Goal: Task Accomplishment & Management: Complete application form

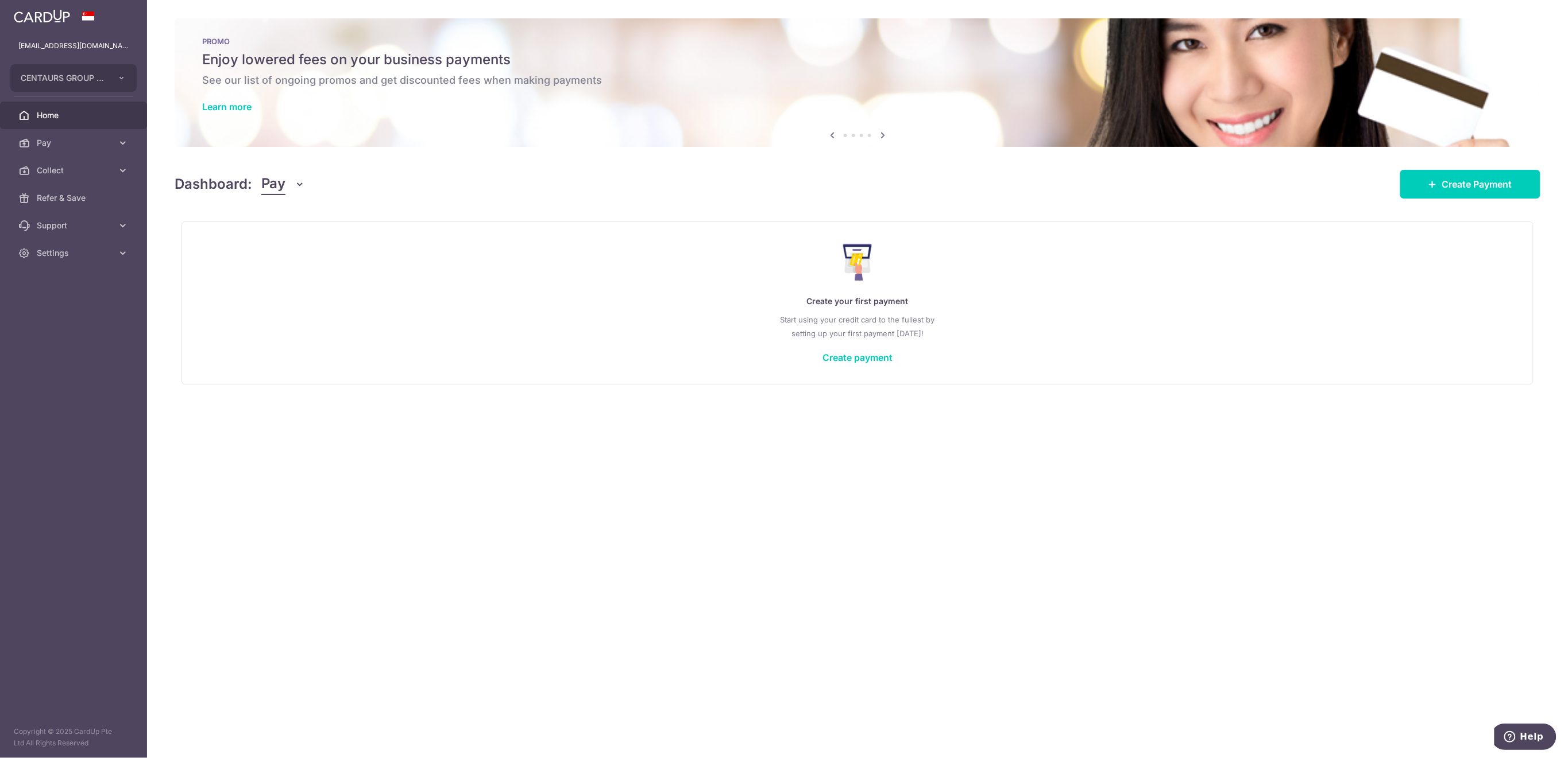
drag, startPoint x: 56, startPoint y: 166, endPoint x: 53, endPoint y: 183, distance: 17.3
click at [56, 166] on span "Collect" at bounding box center [74, 170] width 76 height 12
click at [49, 251] on span "Payment Requests" at bounding box center [74, 252] width 76 height 12
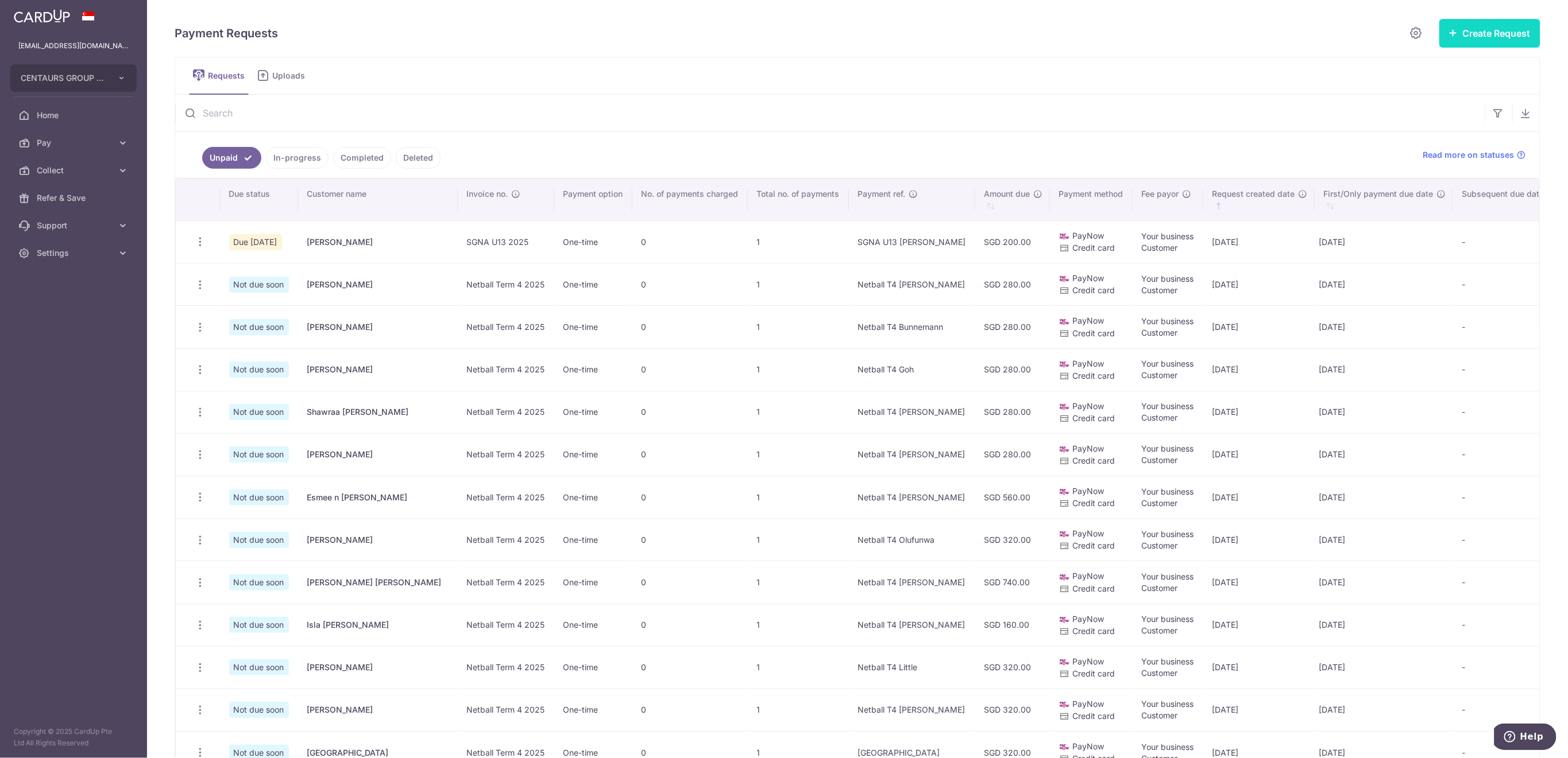
click at [1480, 38] on button "Create Request" at bounding box center [1489, 33] width 101 height 29
click at [1427, 72] on span "Single Request" at bounding box center [1471, 68] width 118 height 13
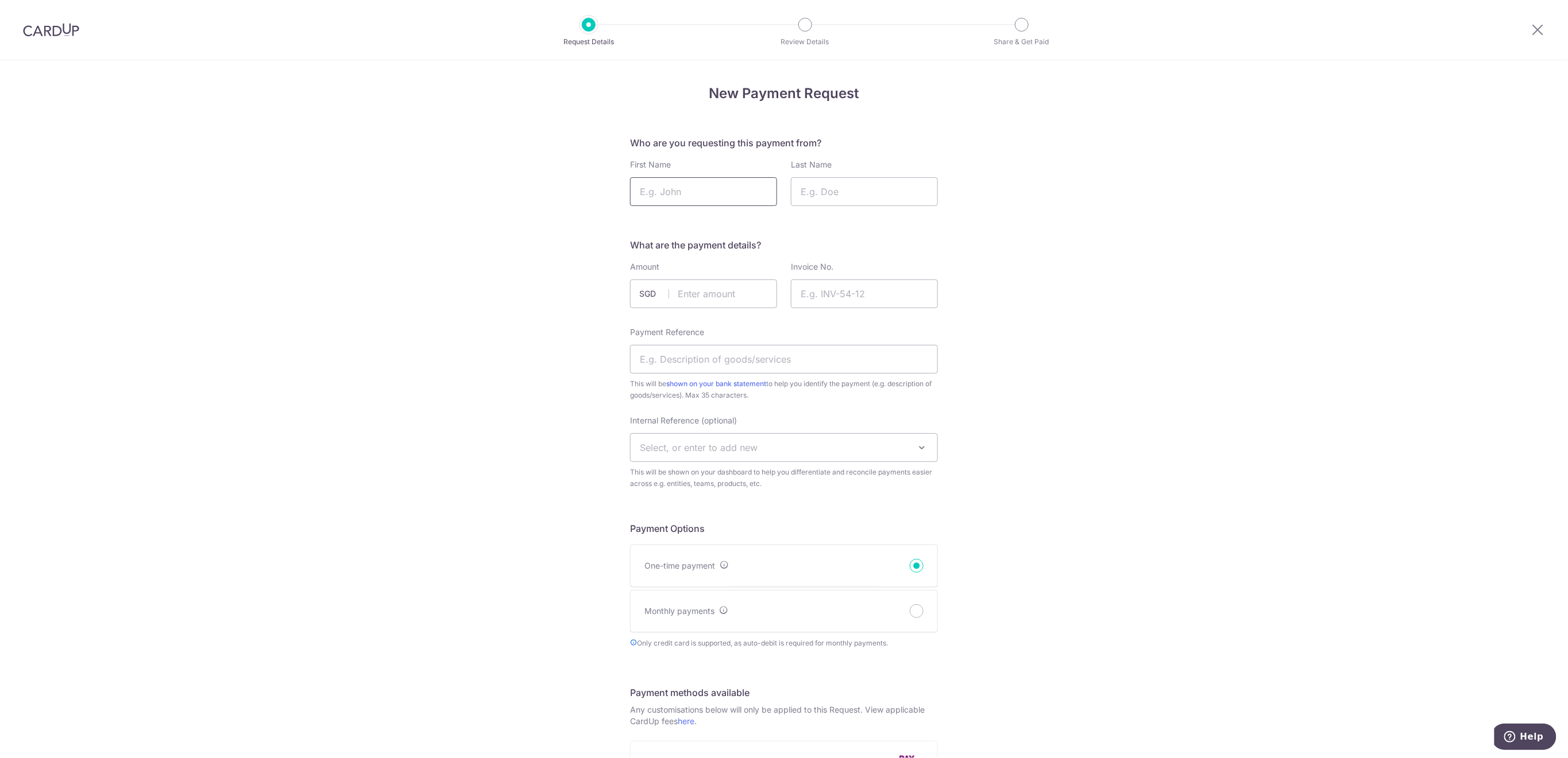
click at [724, 186] on input "First Name" at bounding box center [703, 192] width 147 height 29
type input "Giana"
click at [841, 192] on input "Last Name" at bounding box center [864, 192] width 147 height 29
type input "Fernandes"
click at [716, 294] on input "text" at bounding box center [703, 294] width 147 height 29
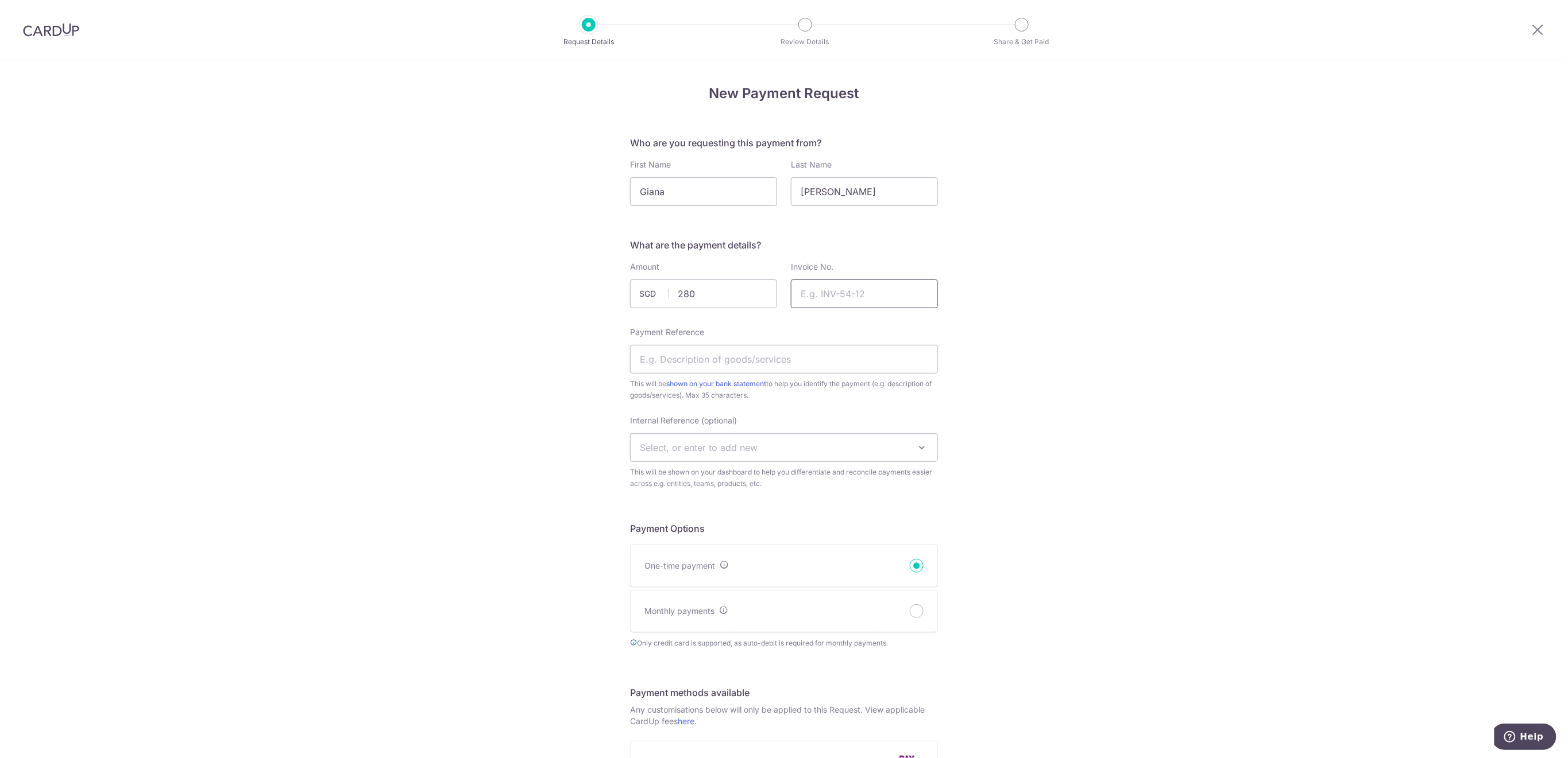
type input "280.00"
click at [853, 292] on input "Invoice No." at bounding box center [864, 294] width 147 height 29
type input "Netball Term 4 2025"
click at [733, 362] on input "Payment Reference" at bounding box center [784, 359] width 308 height 29
type input "NEW Netball T4 [PERSON_NAME]"
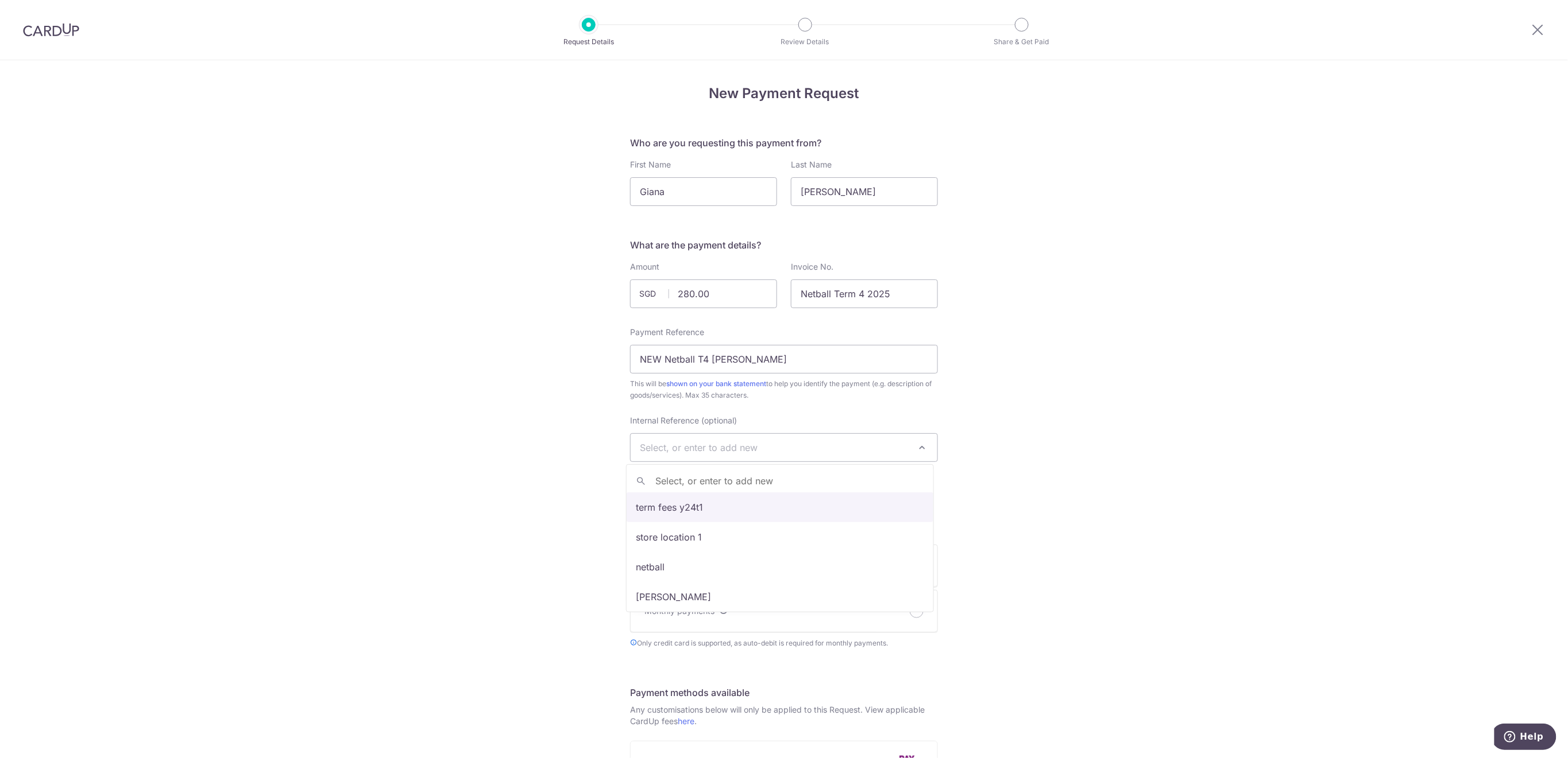
click at [712, 444] on span "Select, or enter to add new" at bounding box center [698, 447] width 117 height 12
type input "U9"
select select "u9"
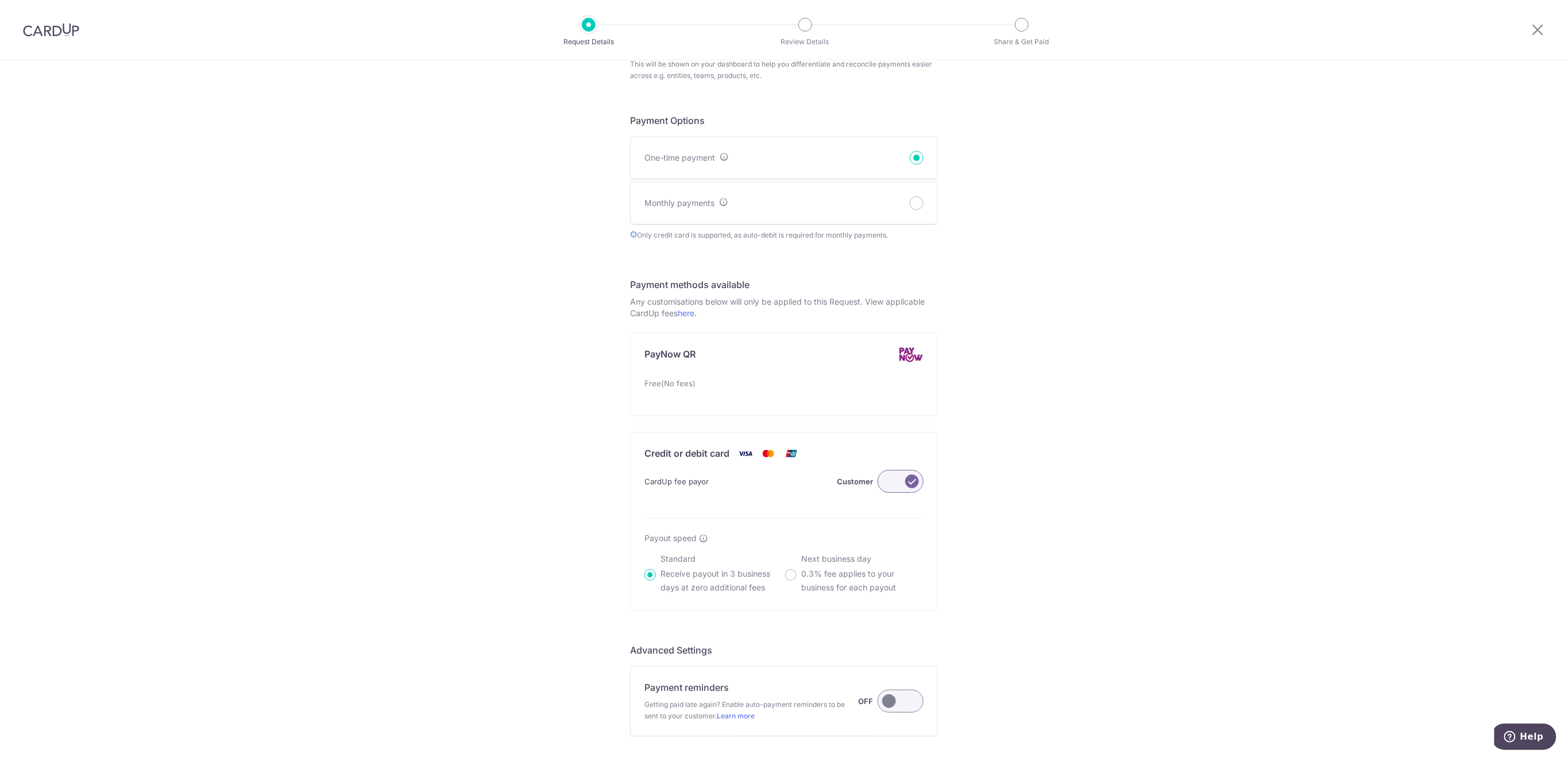
scroll to position [538, 0]
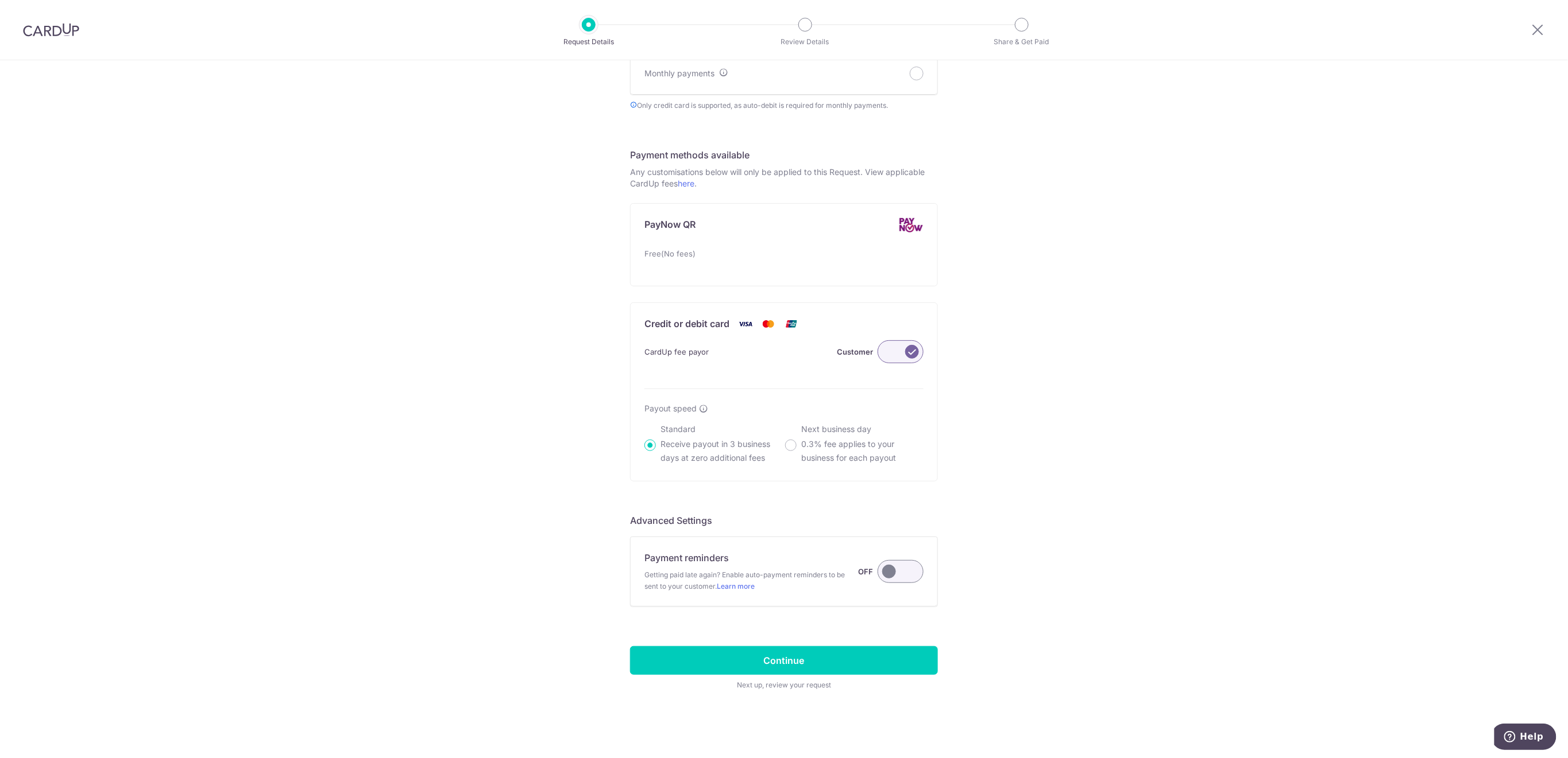
click at [890, 576] on label at bounding box center [900, 572] width 46 height 23
click at [0, 0] on input "Payment reminders Getting paid late again? Enable auto-payment reminders to be …" at bounding box center [0, 0] width 0 height 0
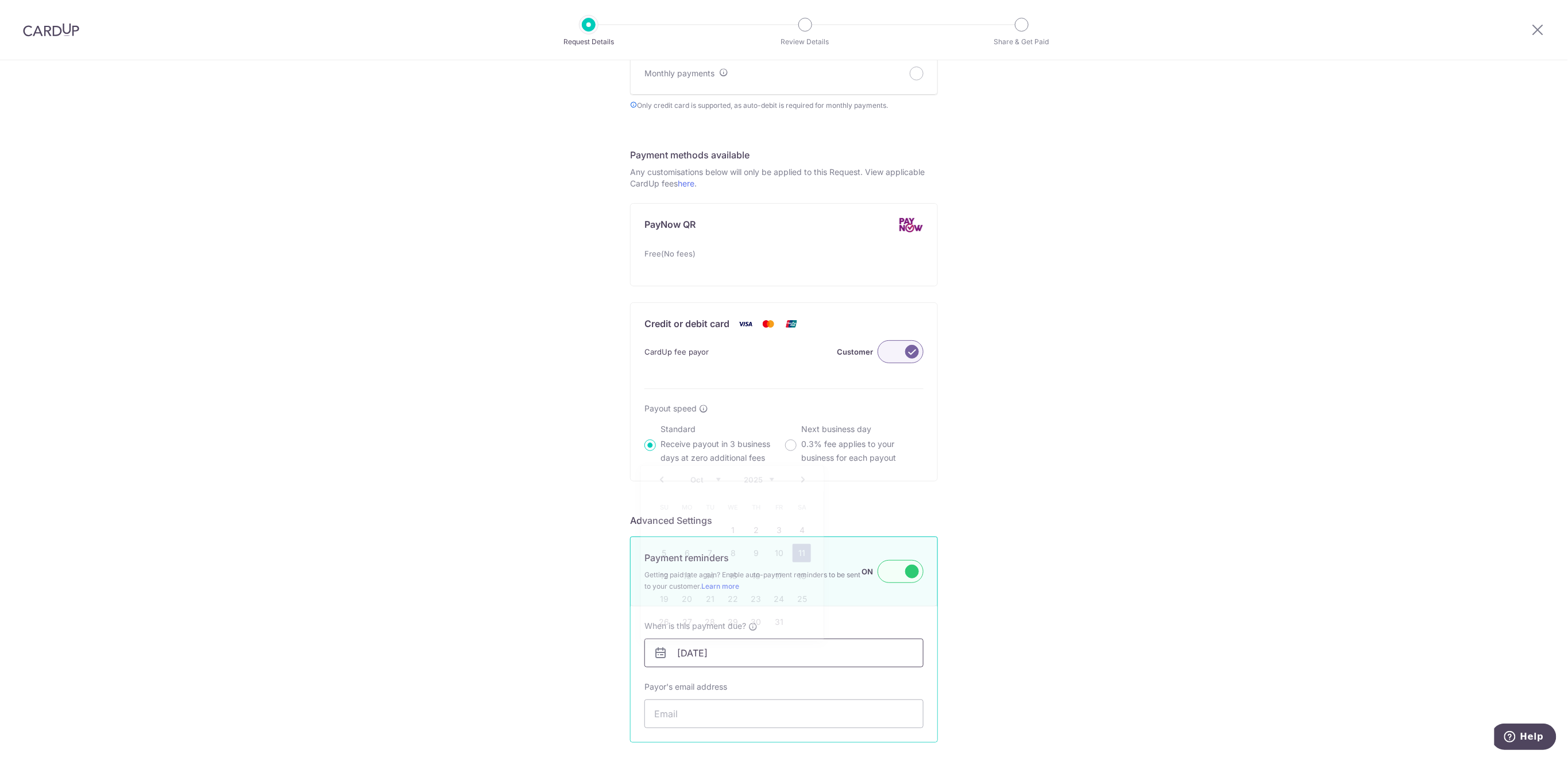
click at [829, 656] on input "[DATE]" at bounding box center [784, 653] width 279 height 29
click at [735, 581] on link "15" at bounding box center [733, 576] width 19 height 19
type input "[DATE]"
click at [751, 720] on input "Payor's email address" at bounding box center [784, 714] width 279 height 29
click at [733, 710] on input "Payor's email address" at bounding box center [784, 714] width 279 height 29
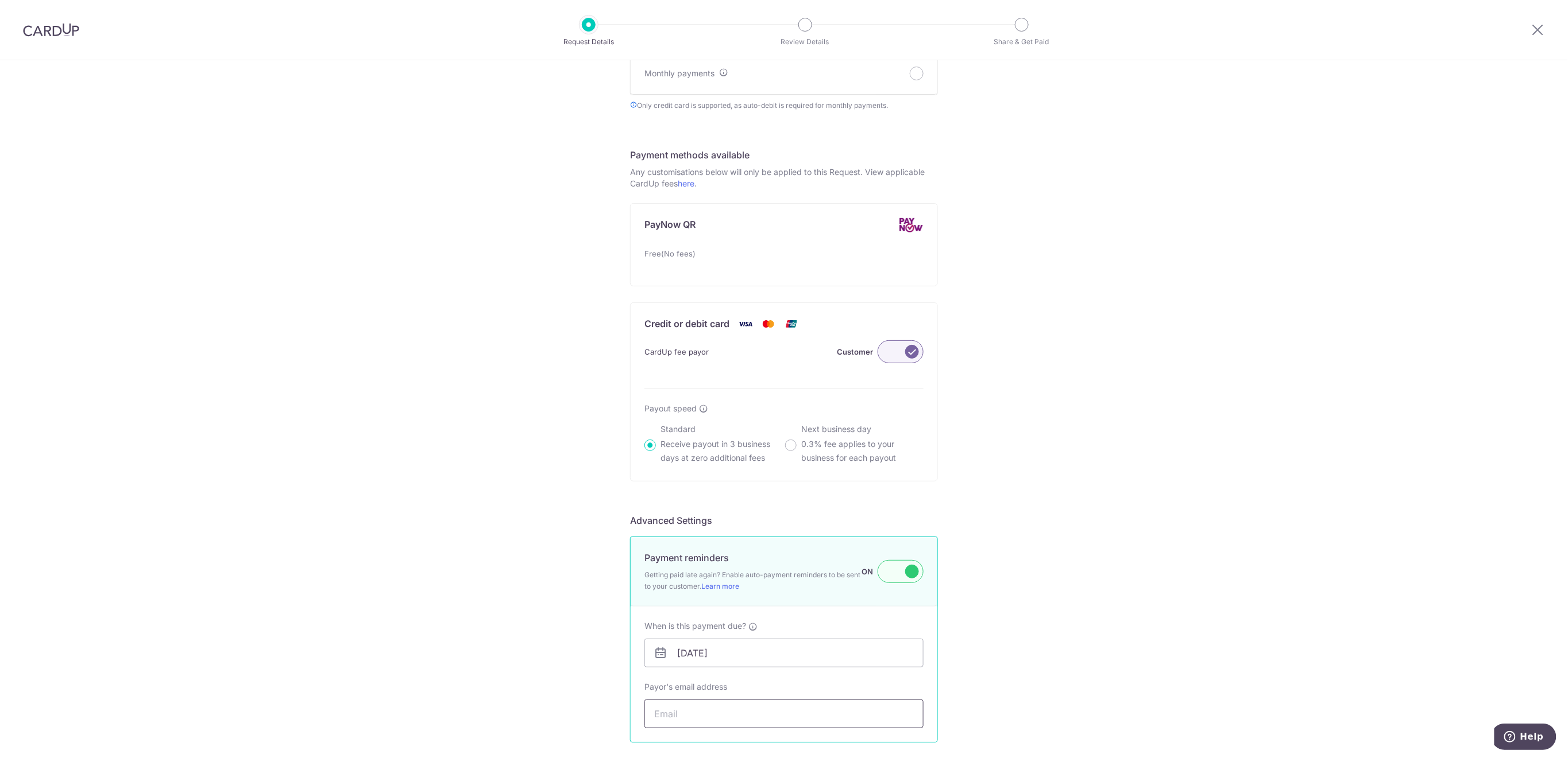
paste input "joffre1112@gmail.com"
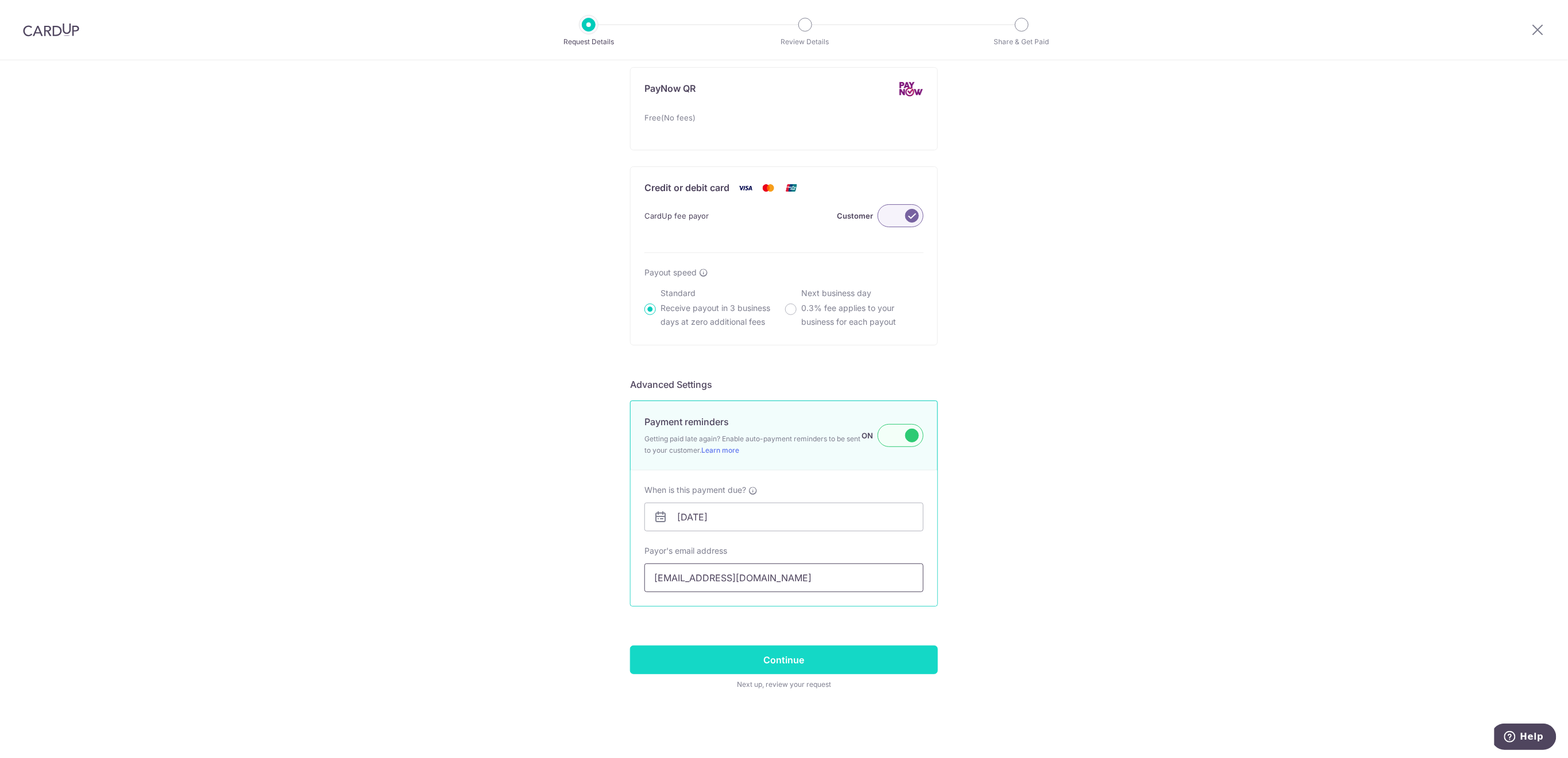
type input "joffre1112@gmail.com"
click at [910, 652] on input "Continue" at bounding box center [784, 660] width 308 height 29
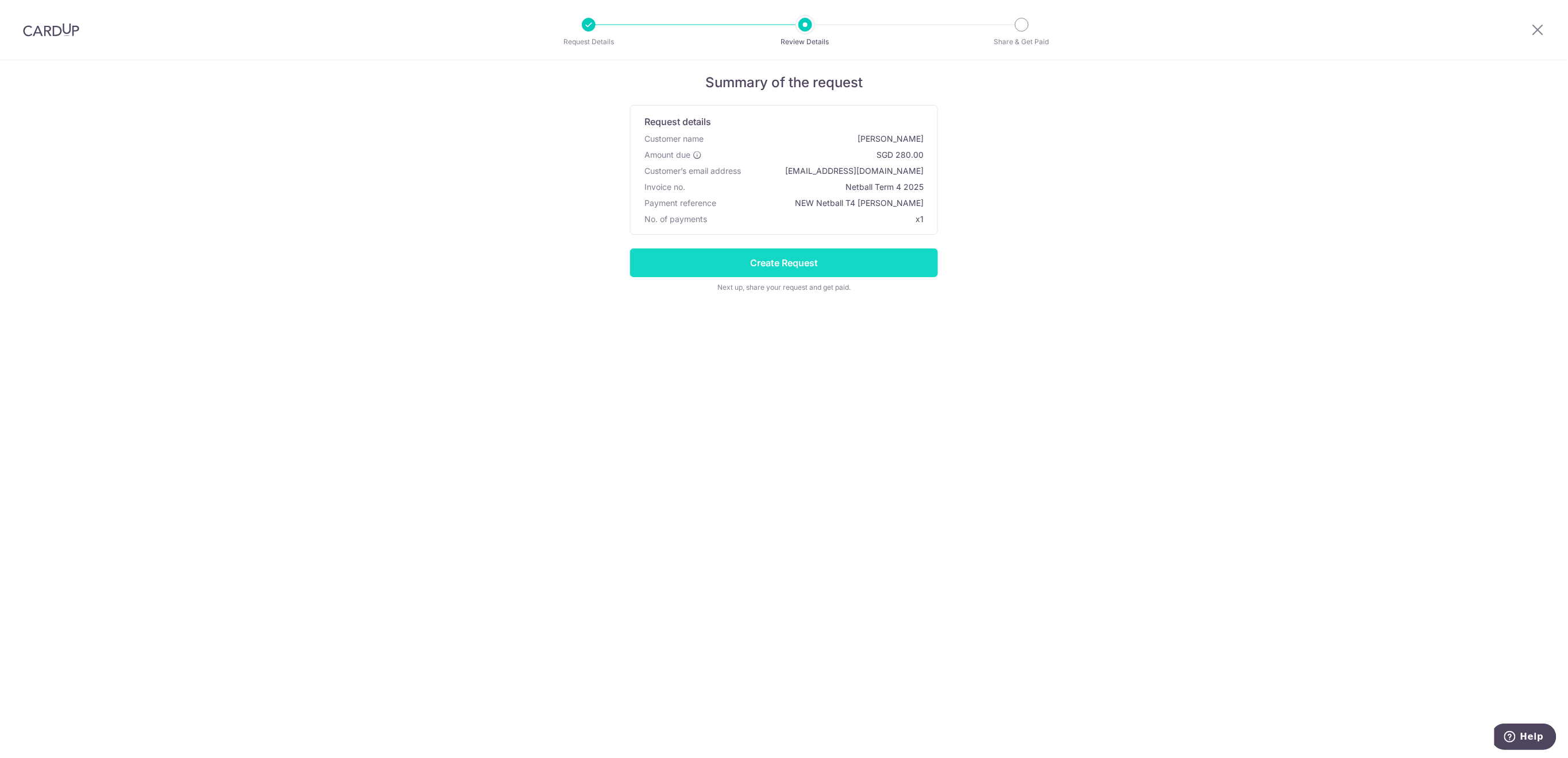
click at [916, 267] on input "Create Request" at bounding box center [784, 263] width 308 height 29
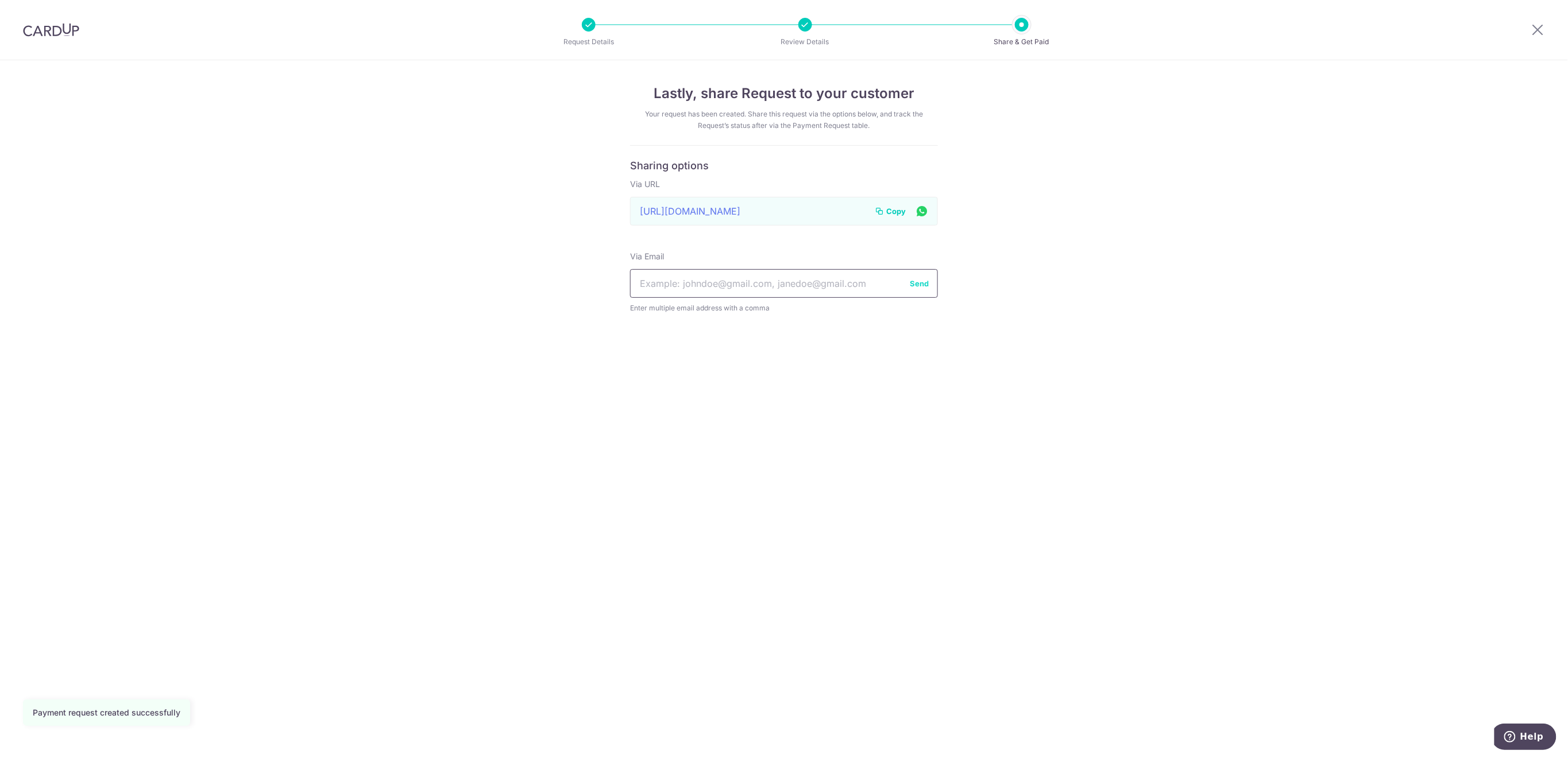
click at [761, 279] on input "text" at bounding box center [784, 284] width 308 height 29
paste input "joffre1112@gmail.com"
type input "joffre1112@gmail.com"
click at [917, 285] on button "Send" at bounding box center [919, 283] width 19 height 12
drag, startPoint x: 1542, startPoint y: 34, endPoint x: 1292, endPoint y: 38, distance: 250.0
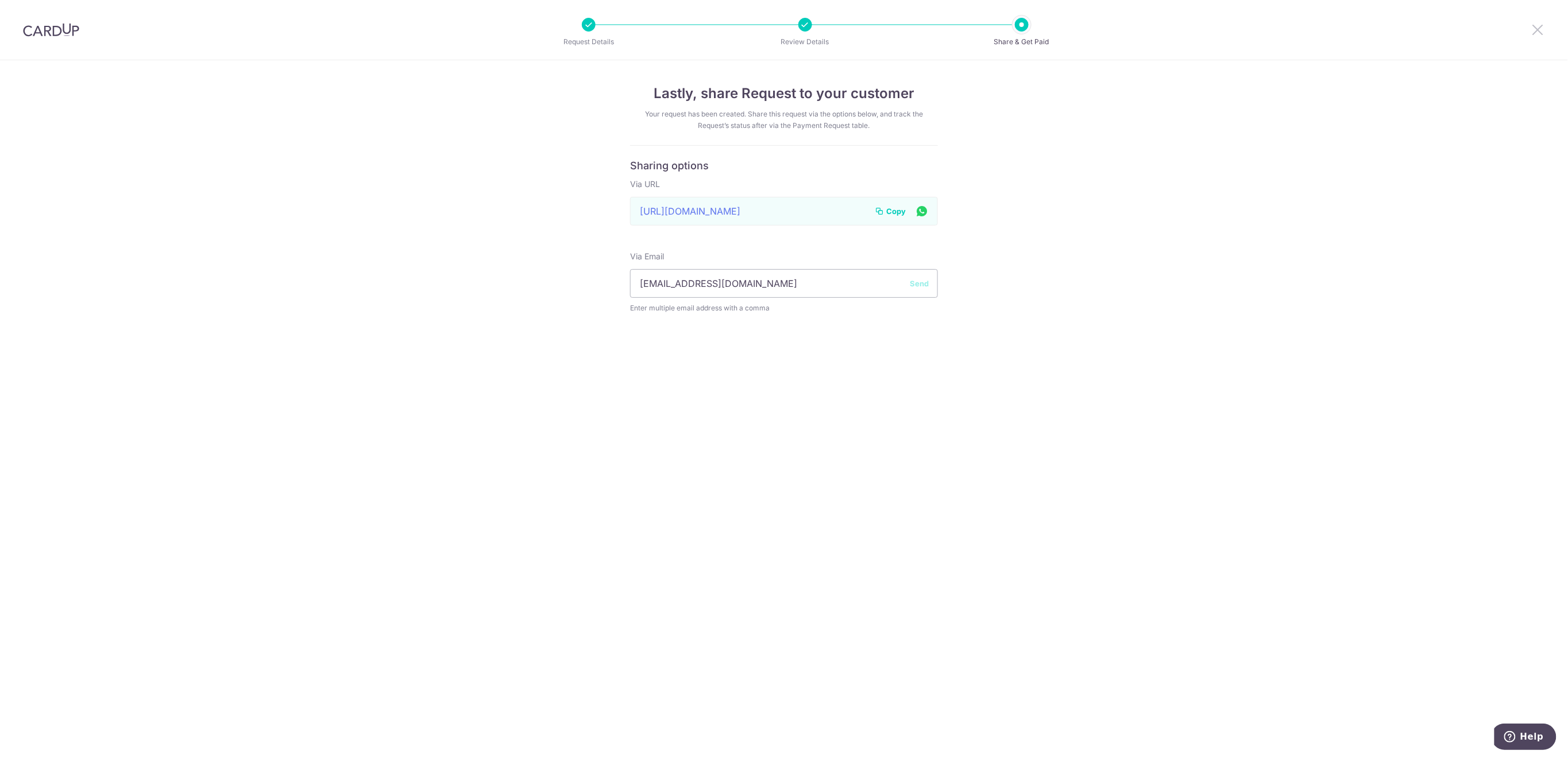
click at [1542, 35] on icon at bounding box center [1538, 30] width 13 height 14
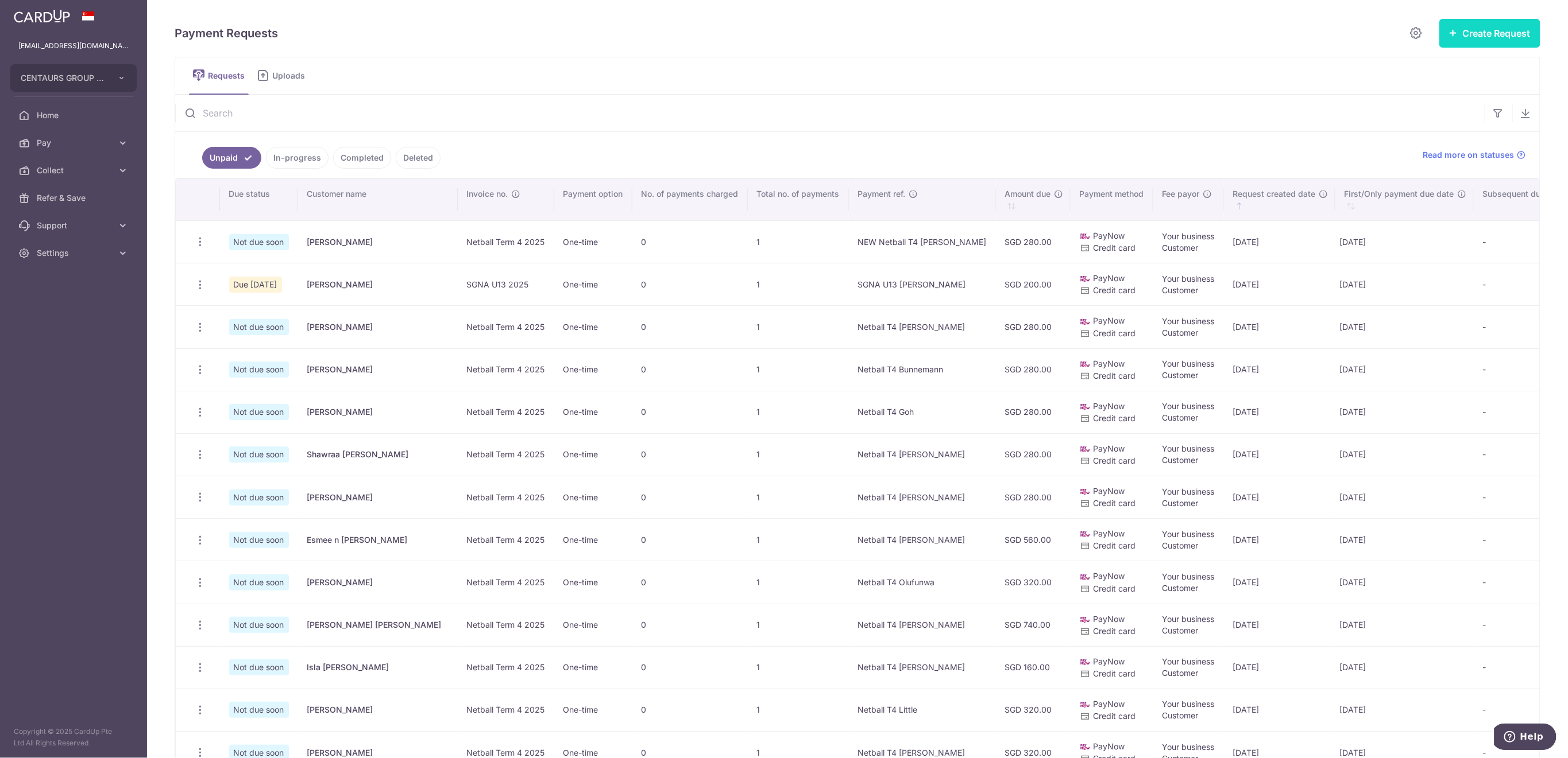
click at [1472, 42] on button "Create Request" at bounding box center [1489, 33] width 101 height 29
click at [1445, 70] on span "Single Request" at bounding box center [1471, 68] width 118 height 13
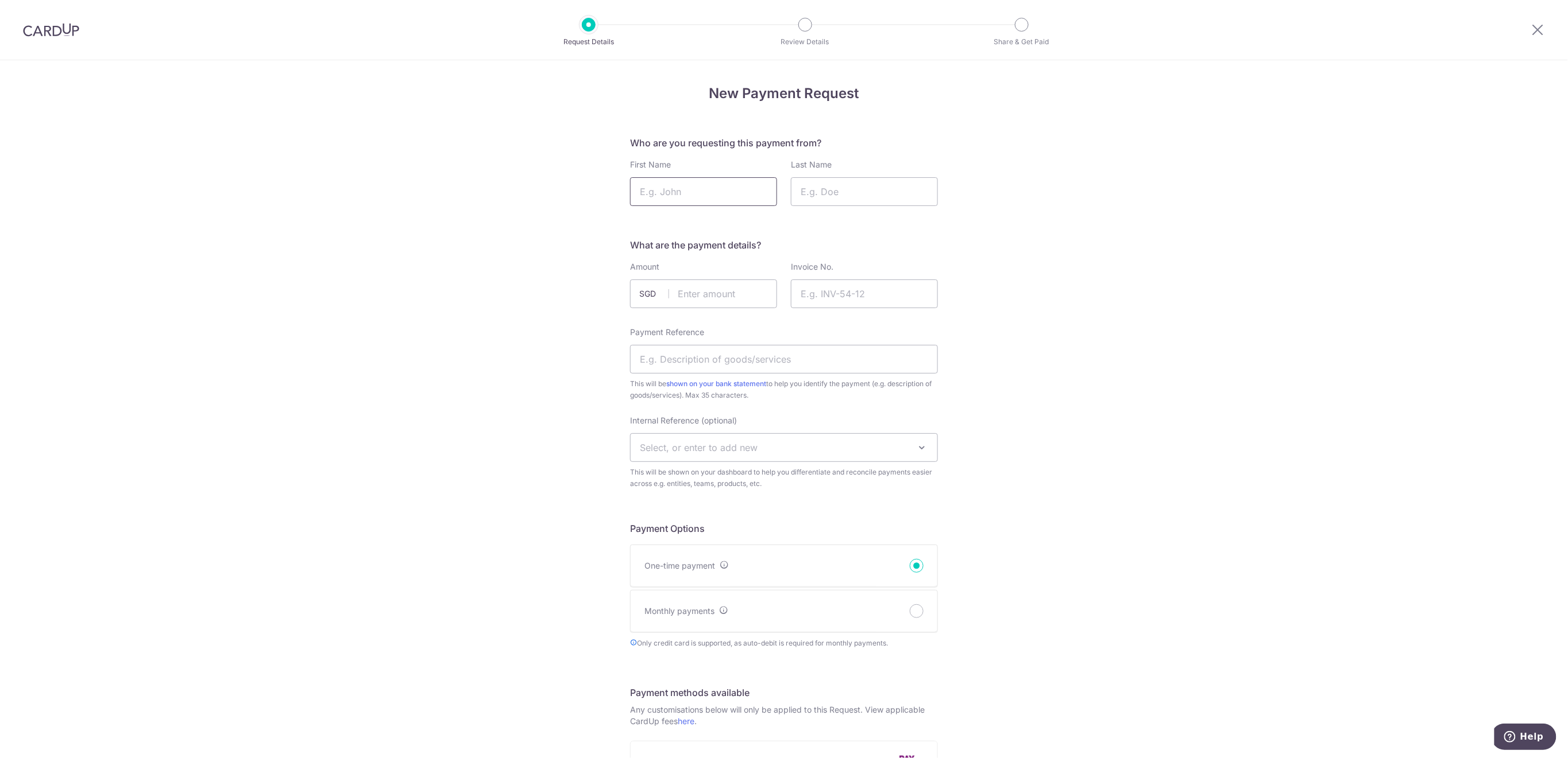
click at [684, 192] on input "First Name" at bounding box center [703, 192] width 147 height 29
type input "Kenzora"
click at [838, 198] on input "Last Name" at bounding box center [864, 192] width 147 height 29
type input "shou"
click at [732, 285] on input "text" at bounding box center [703, 294] width 147 height 29
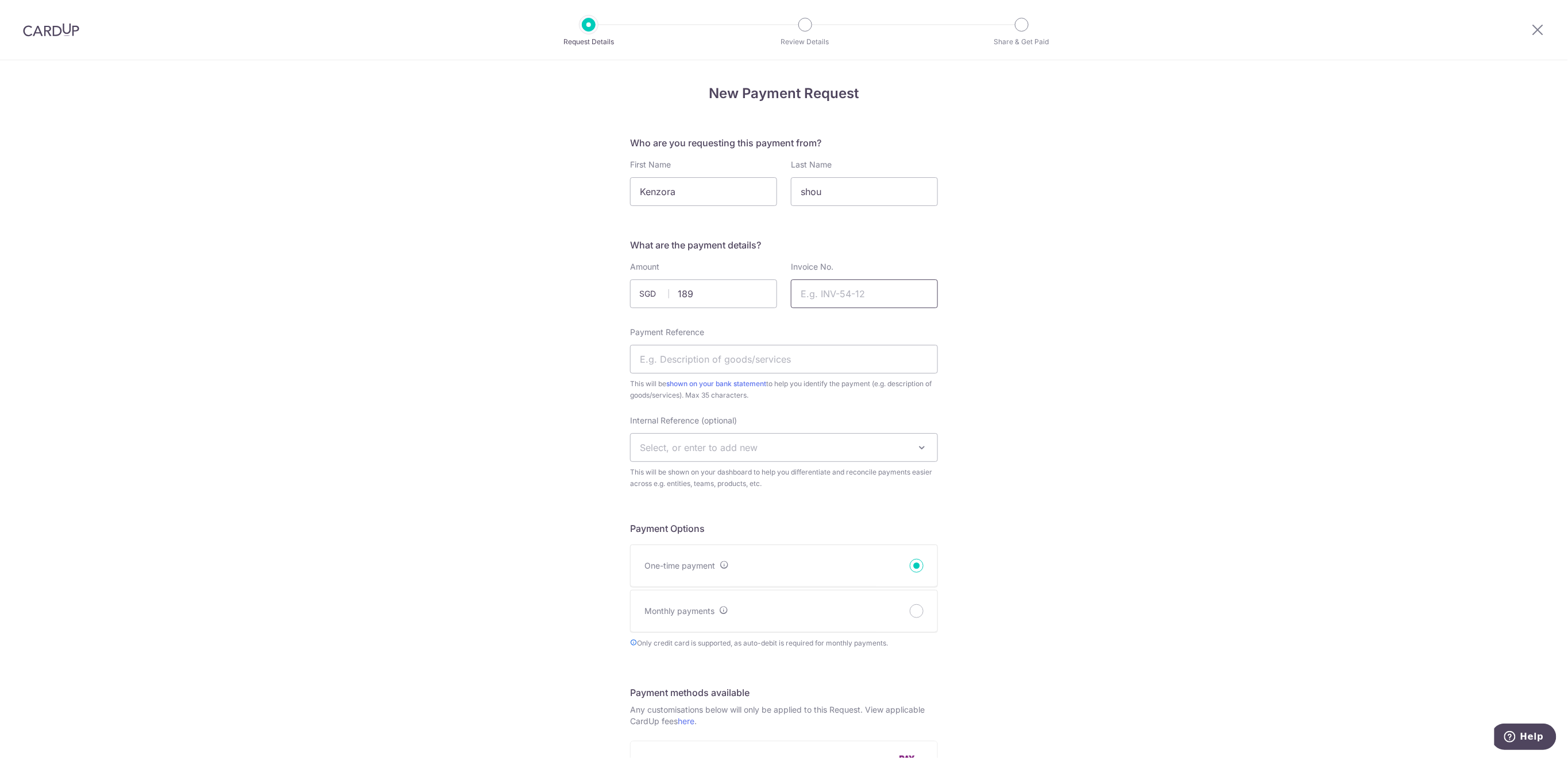
click at [892, 294] on input "Invoice No." at bounding box center [864, 294] width 147 height 29
type input "189.00"
type input "Netball Term 4 2025"
click at [822, 353] on input "Payment Reference" at bounding box center [784, 359] width 308 height 29
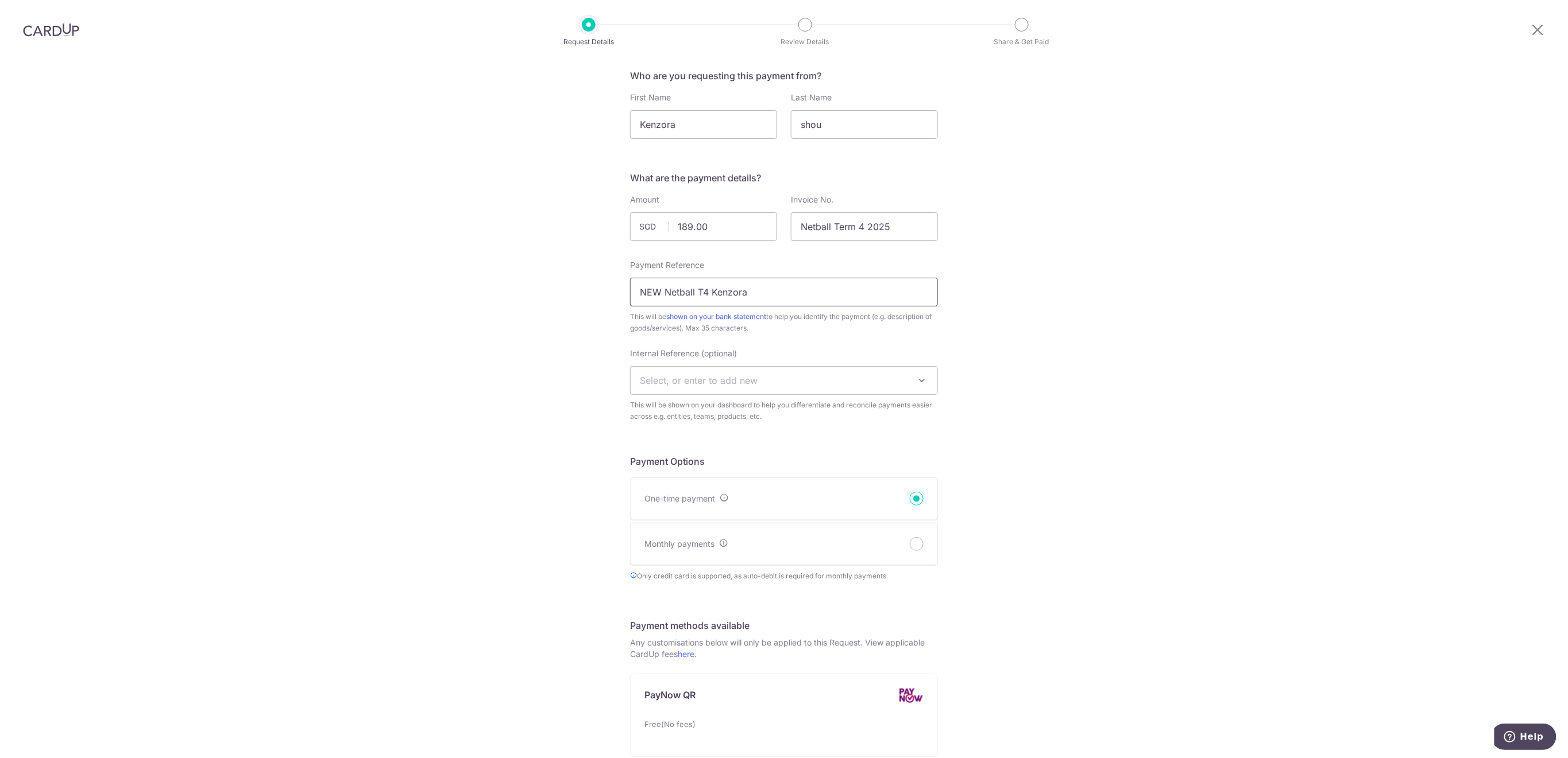
scroll to position [229, 0]
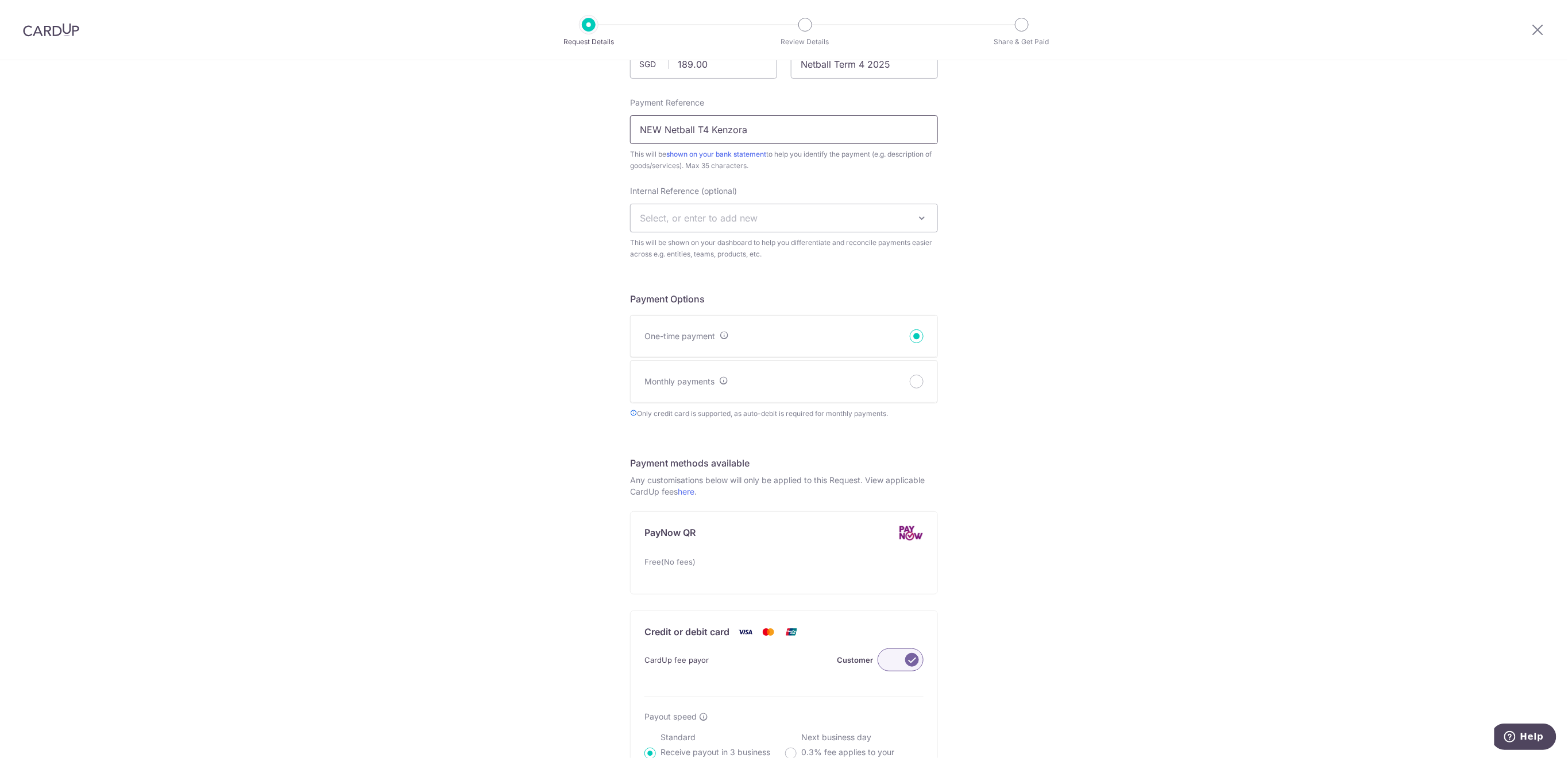
type input "NEW Netball T4 Kenzora"
click at [785, 217] on span "Select, or enter to add new" at bounding box center [784, 217] width 306 height 28
type input "U5"
select select "u5"
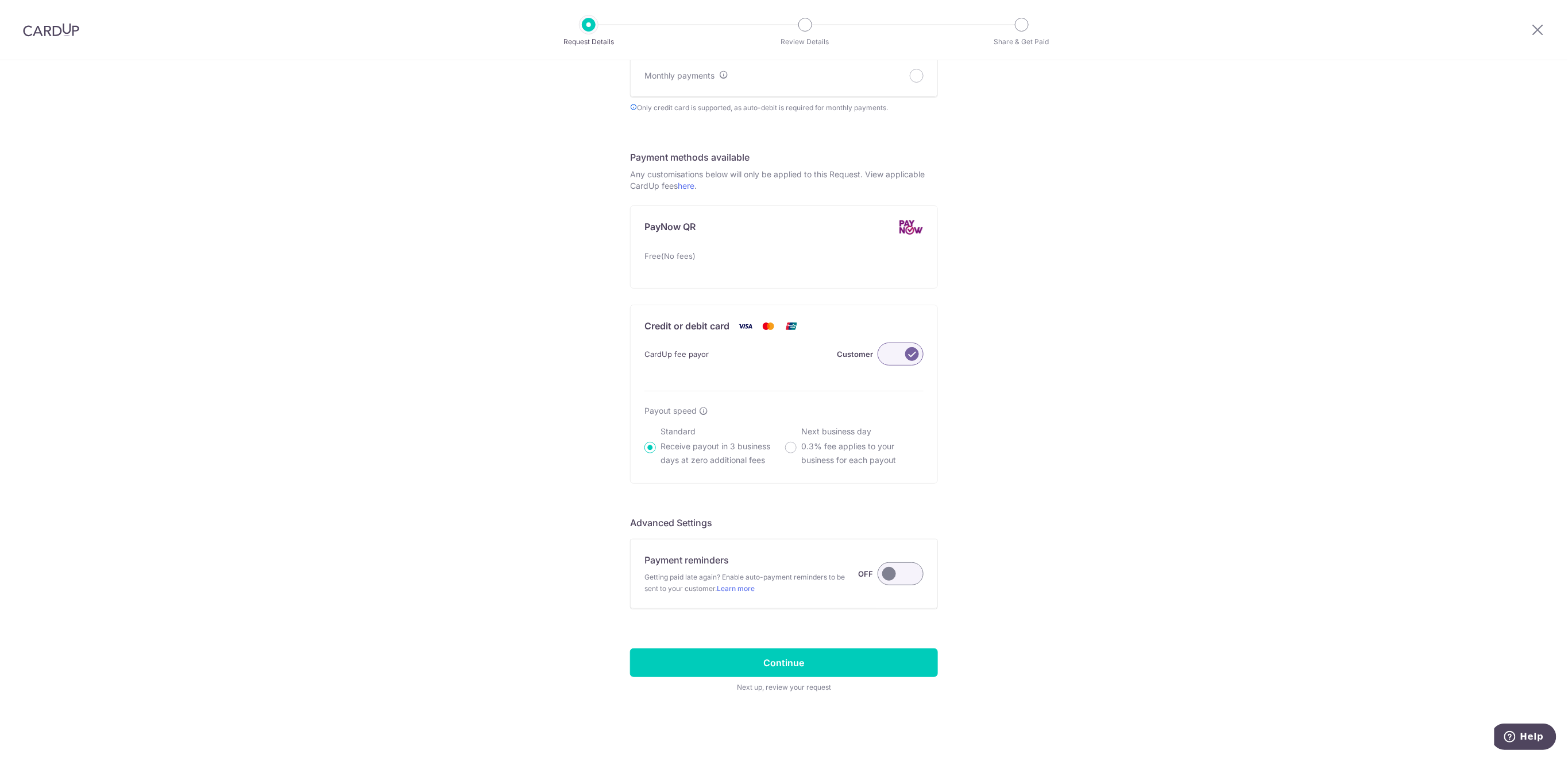
scroll to position [538, 0]
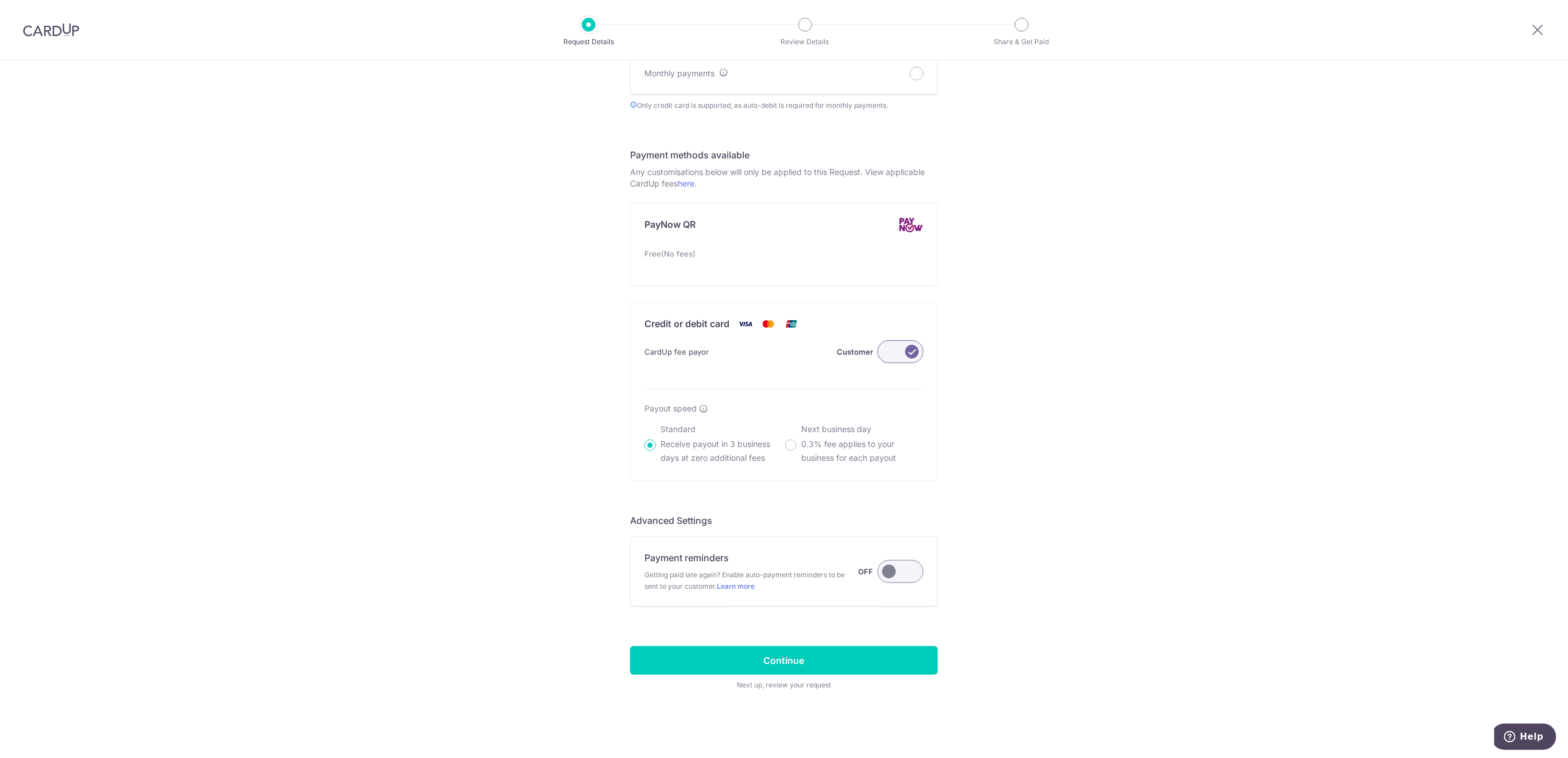
click at [896, 573] on label at bounding box center [900, 572] width 46 height 23
click at [0, 0] on input "Payment reminders Getting paid late again? Enable auto-payment reminders to be …" at bounding box center [0, 0] width 0 height 0
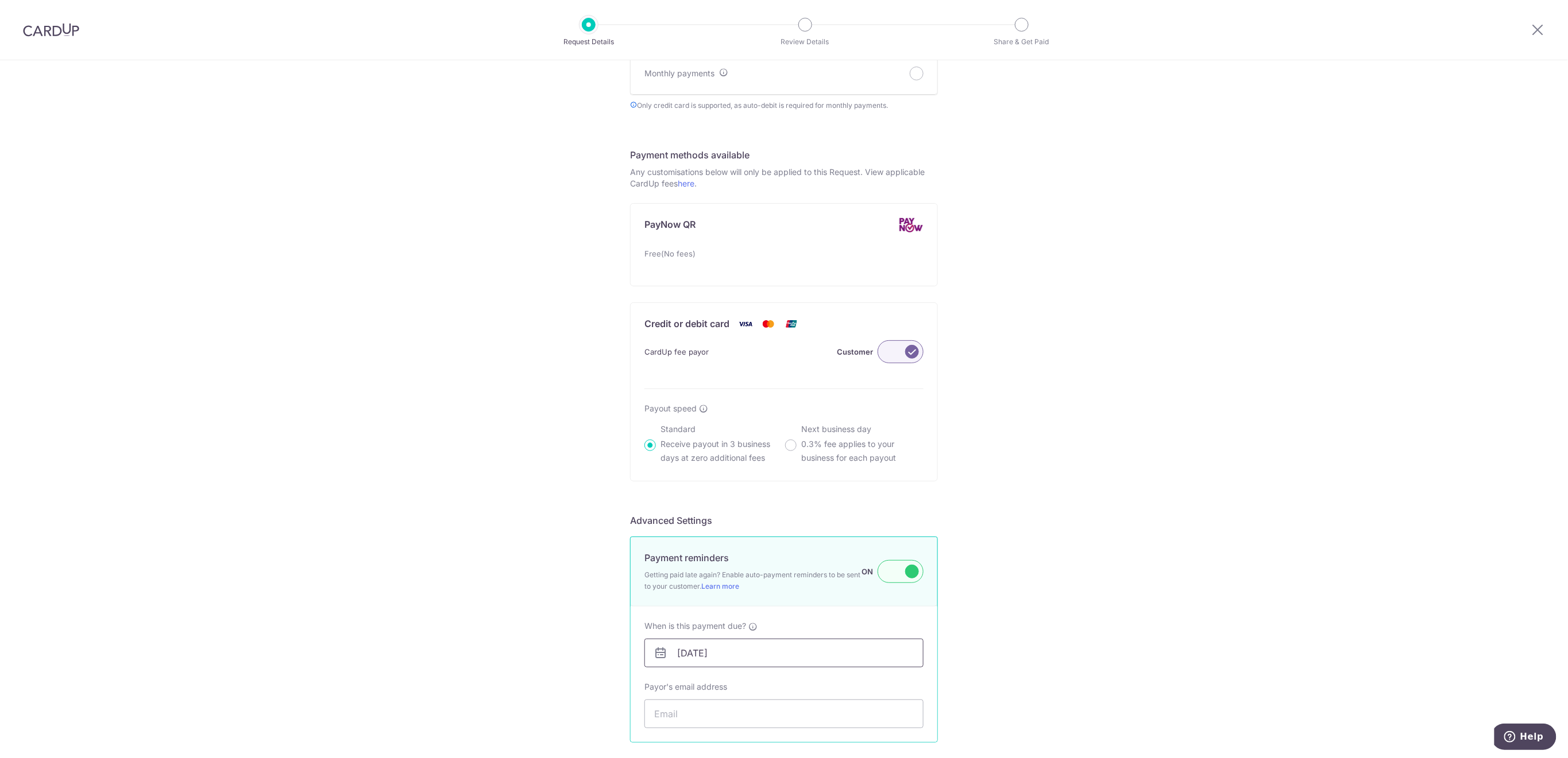
click at [820, 658] on input "11/10/2025" at bounding box center [784, 653] width 279 height 29
click at [733, 578] on link "15" at bounding box center [733, 576] width 19 height 19
type input "15/10/2025"
click at [733, 708] on input "Payor's email address" at bounding box center [784, 714] width 279 height 29
click at [758, 710] on input "Payor's email address" at bounding box center [784, 714] width 279 height 29
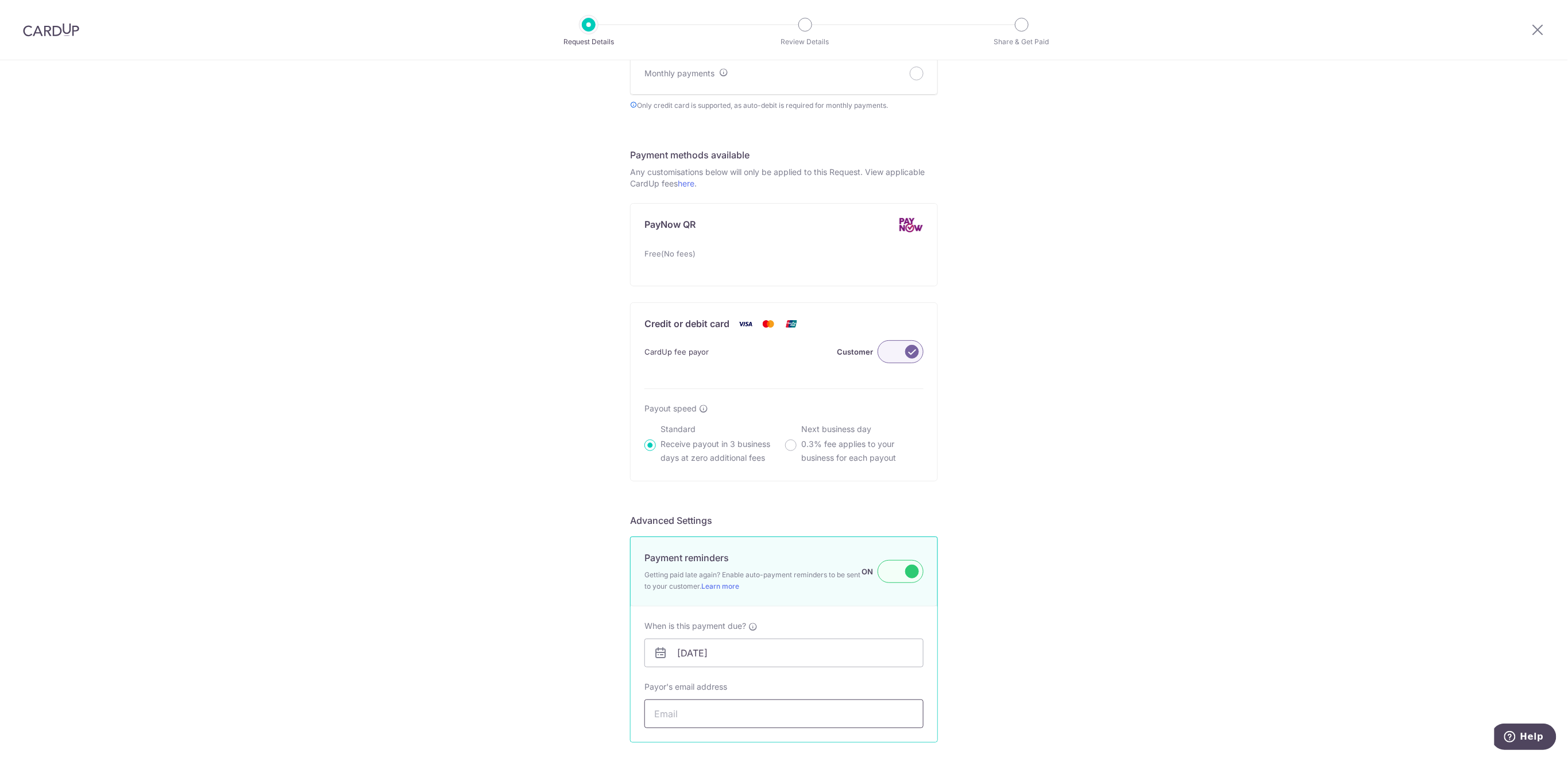
paste input "Mmichkwl@gmail.com"
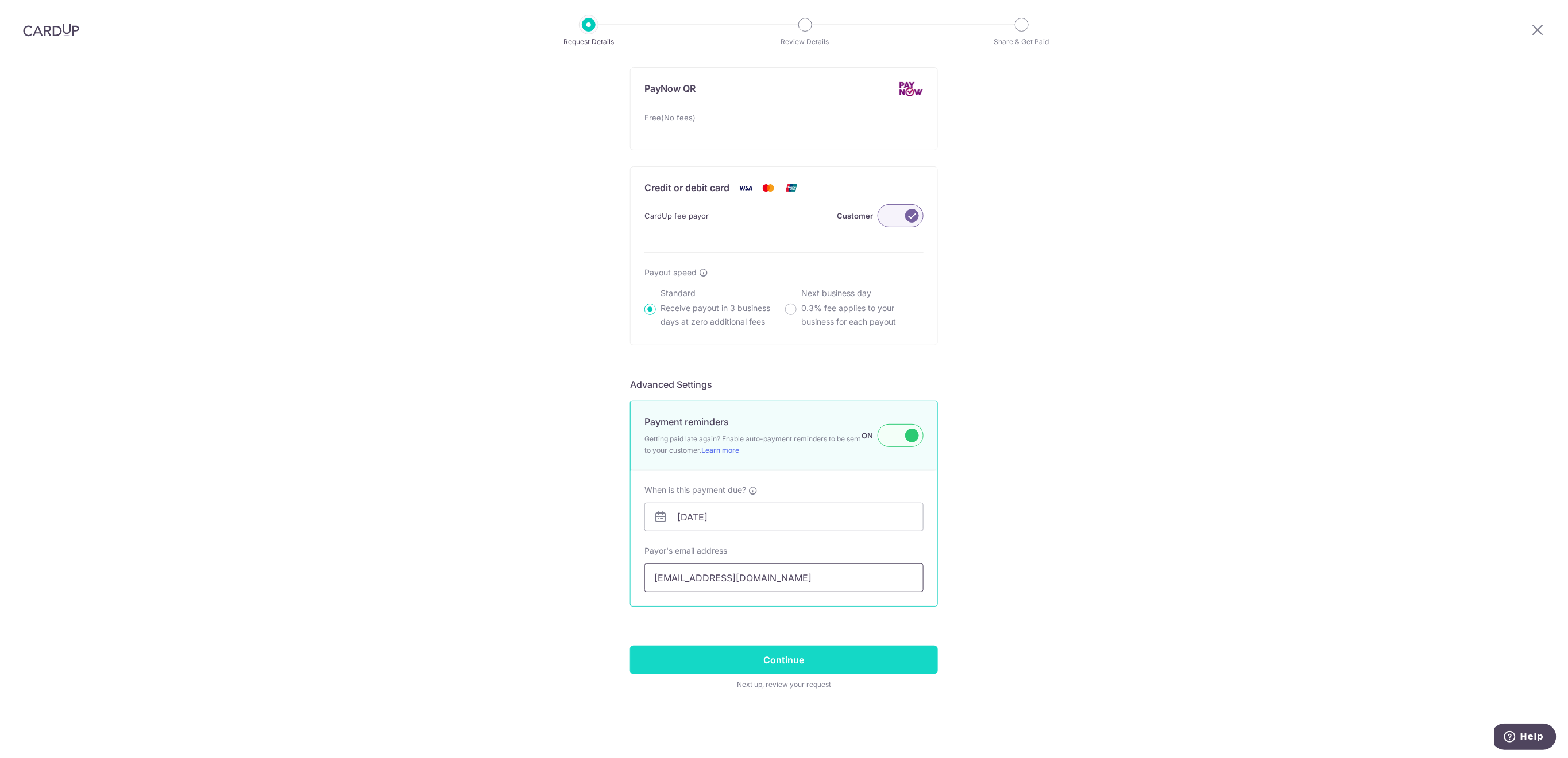
type input "Mmichkwl@gmail.com"
click at [862, 660] on input "Continue" at bounding box center [784, 660] width 308 height 29
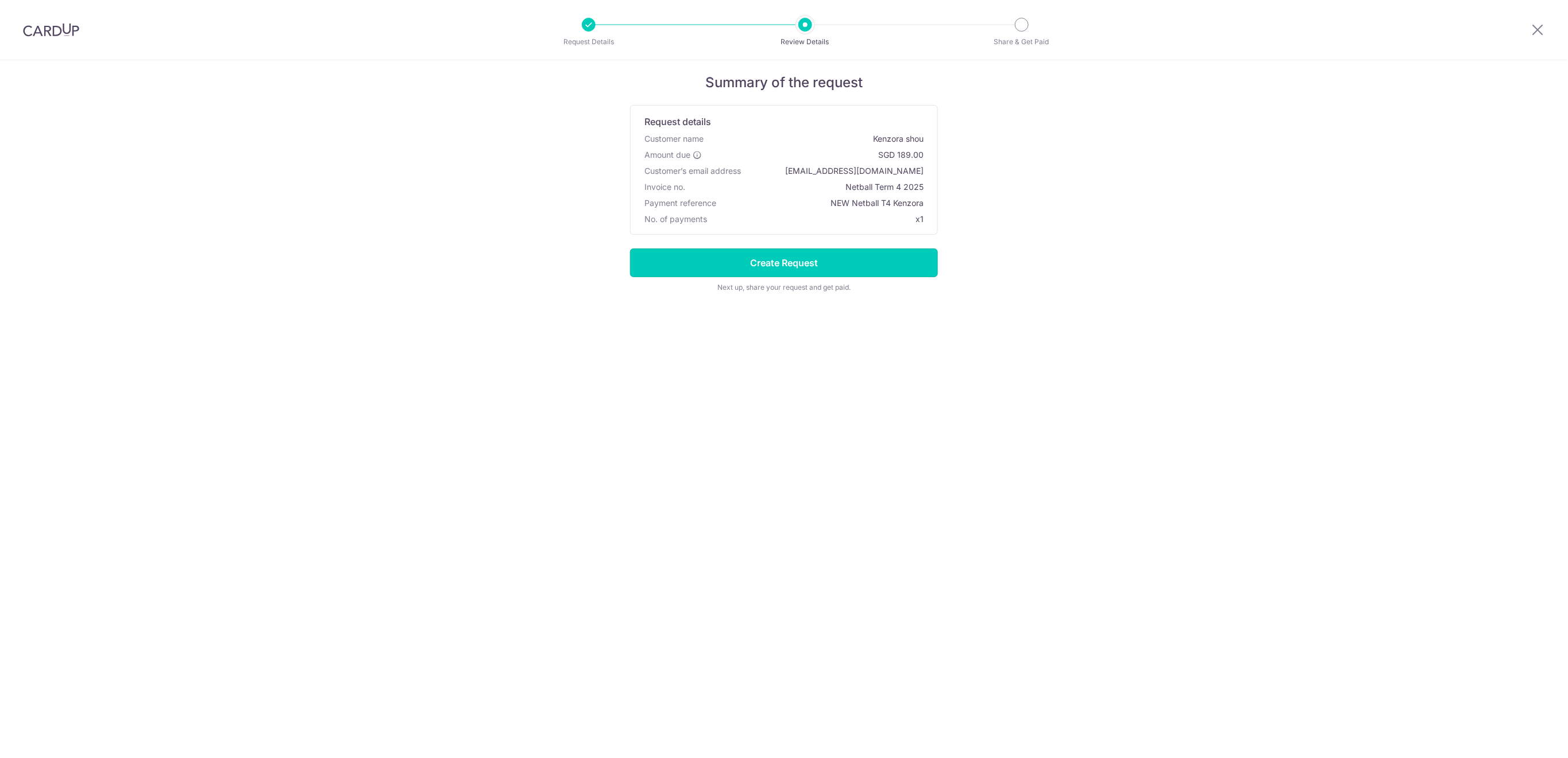
click at [719, 259] on input "Create Request" at bounding box center [784, 263] width 308 height 29
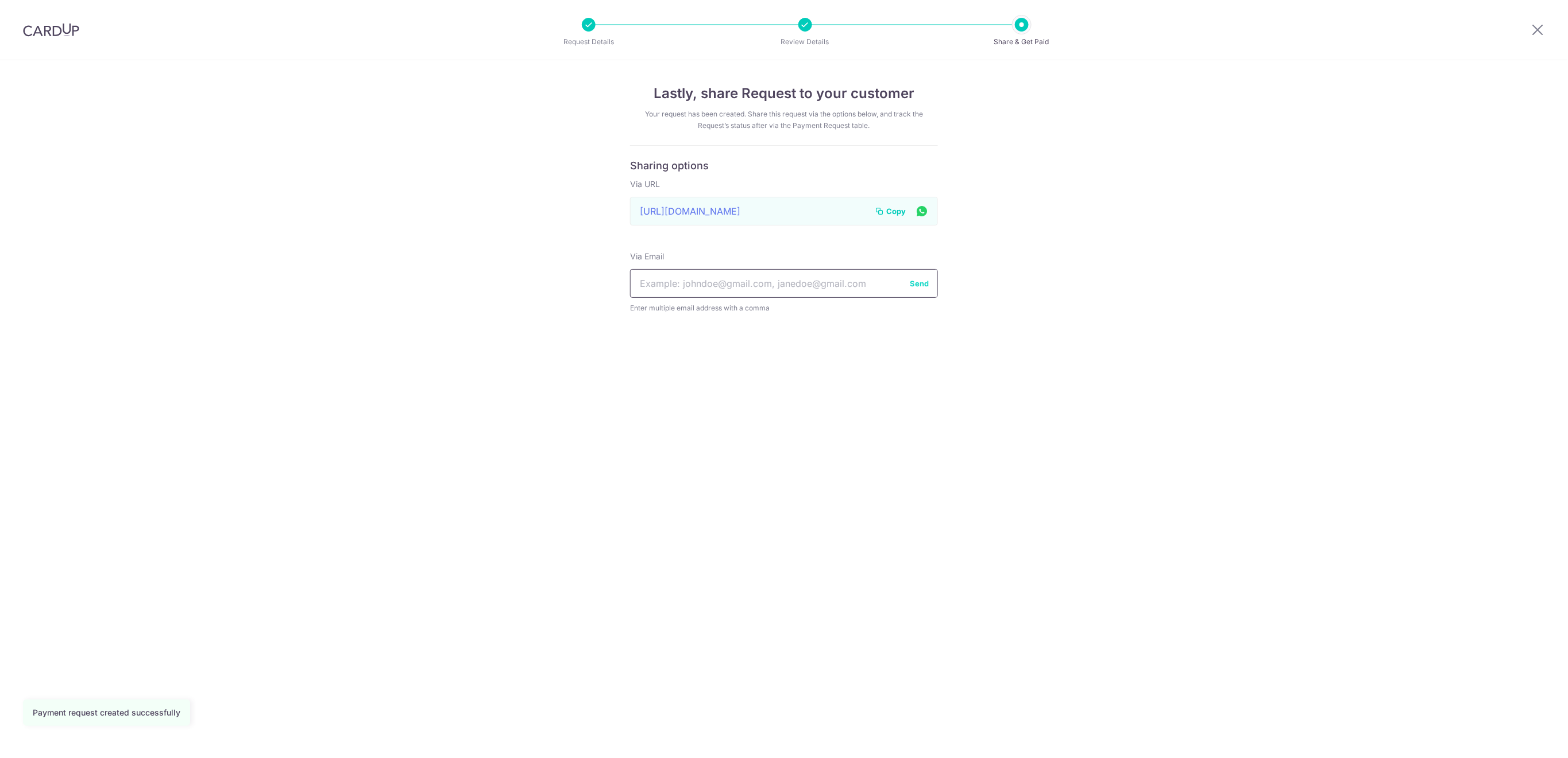
click at [719, 282] on input "text" at bounding box center [784, 284] width 308 height 29
paste input "[EMAIL_ADDRESS][DOMAIN_NAME]"
type input "[EMAIL_ADDRESS][DOMAIN_NAME]"
click at [920, 285] on button "Send" at bounding box center [919, 283] width 19 height 12
click at [1531, 36] on link at bounding box center [1538, 30] width 13 height 13
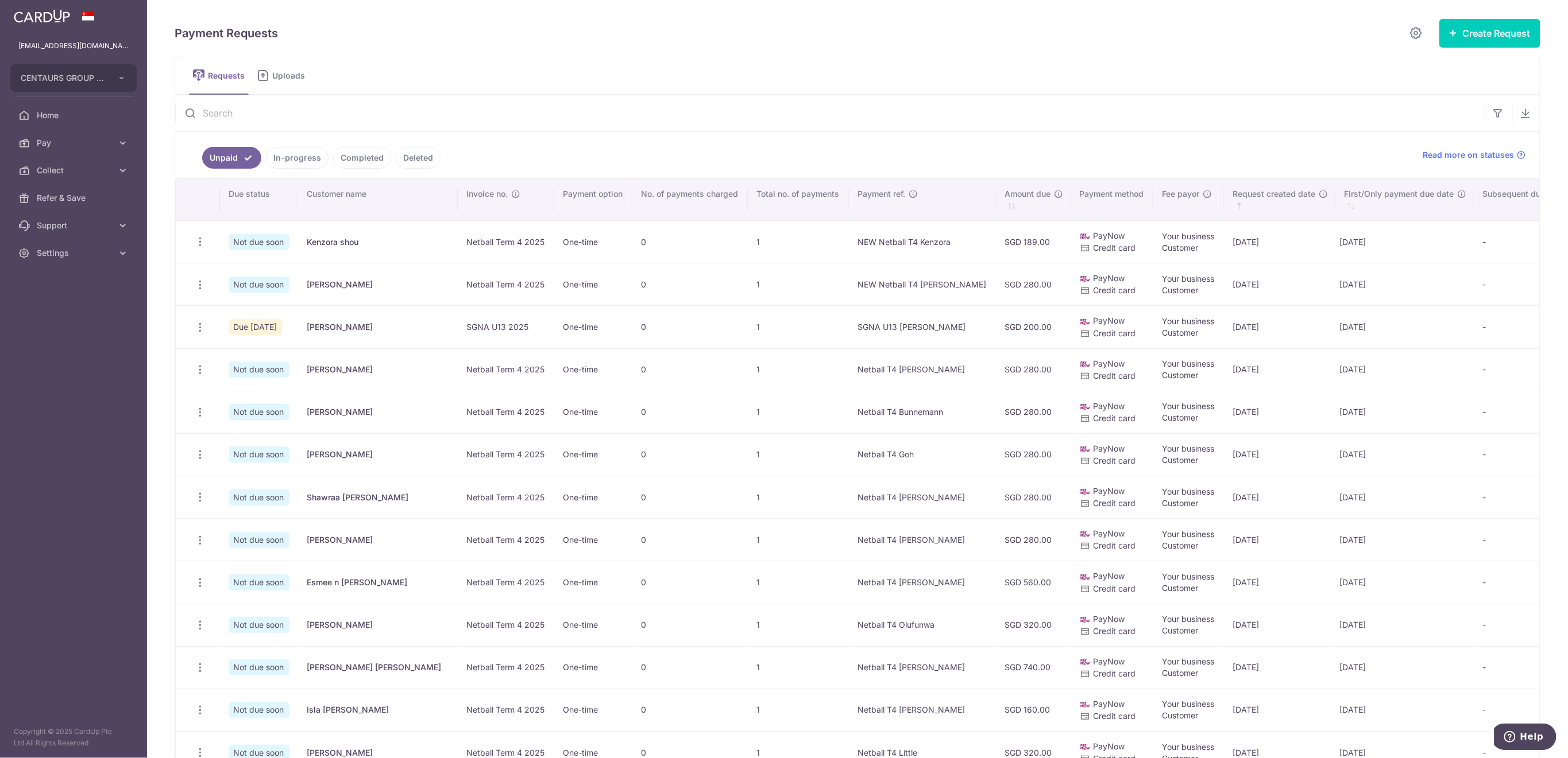
drag, startPoint x: 307, startPoint y: 115, endPoint x: 304, endPoint y: 124, distance: 9.5
click at [307, 115] on input "text" at bounding box center [830, 113] width 1309 height 37
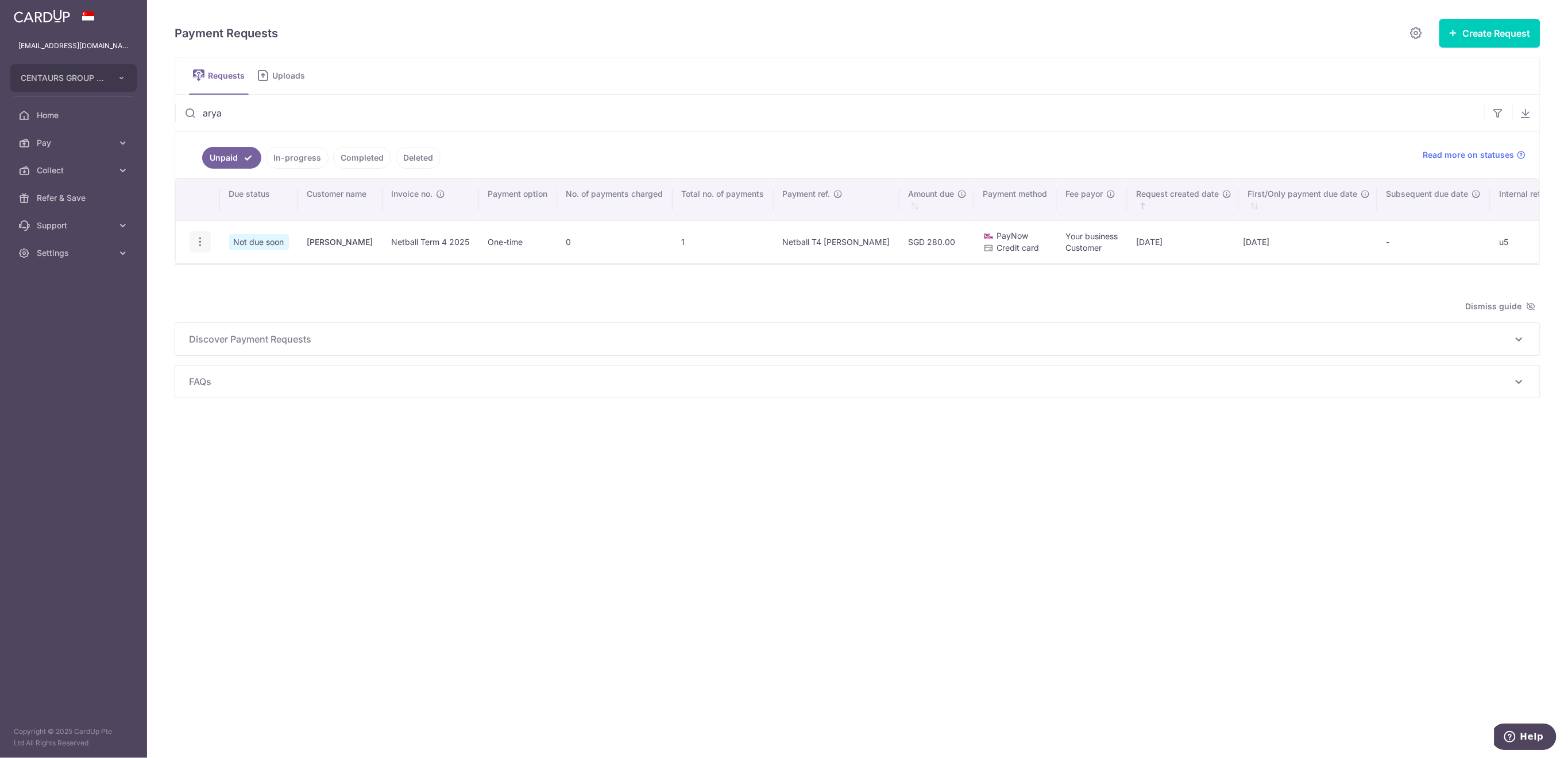
type input "arya"
click at [198, 242] on icon "button" at bounding box center [200, 242] width 12 height 12
click at [205, 241] on icon "button" at bounding box center [200, 242] width 12 height 12
click at [243, 275] on span "Update Request" at bounding box center [258, 273] width 73 height 13
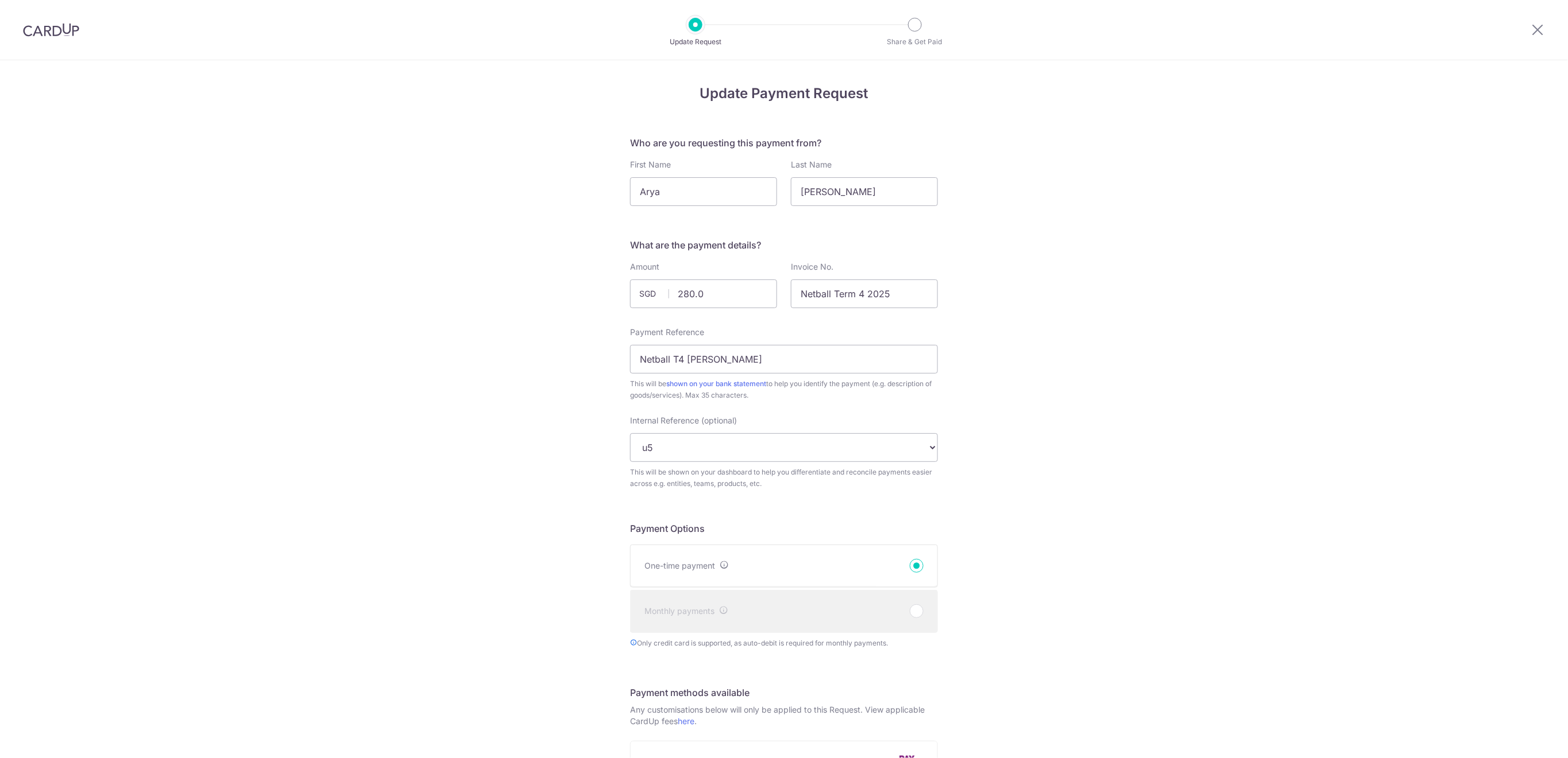
type input "280.00"
type input "15/10/2025"
drag, startPoint x: 715, startPoint y: 294, endPoint x: 673, endPoint y: 297, distance: 42.1
click at [673, 297] on input "280.00" at bounding box center [703, 294] width 147 height 29
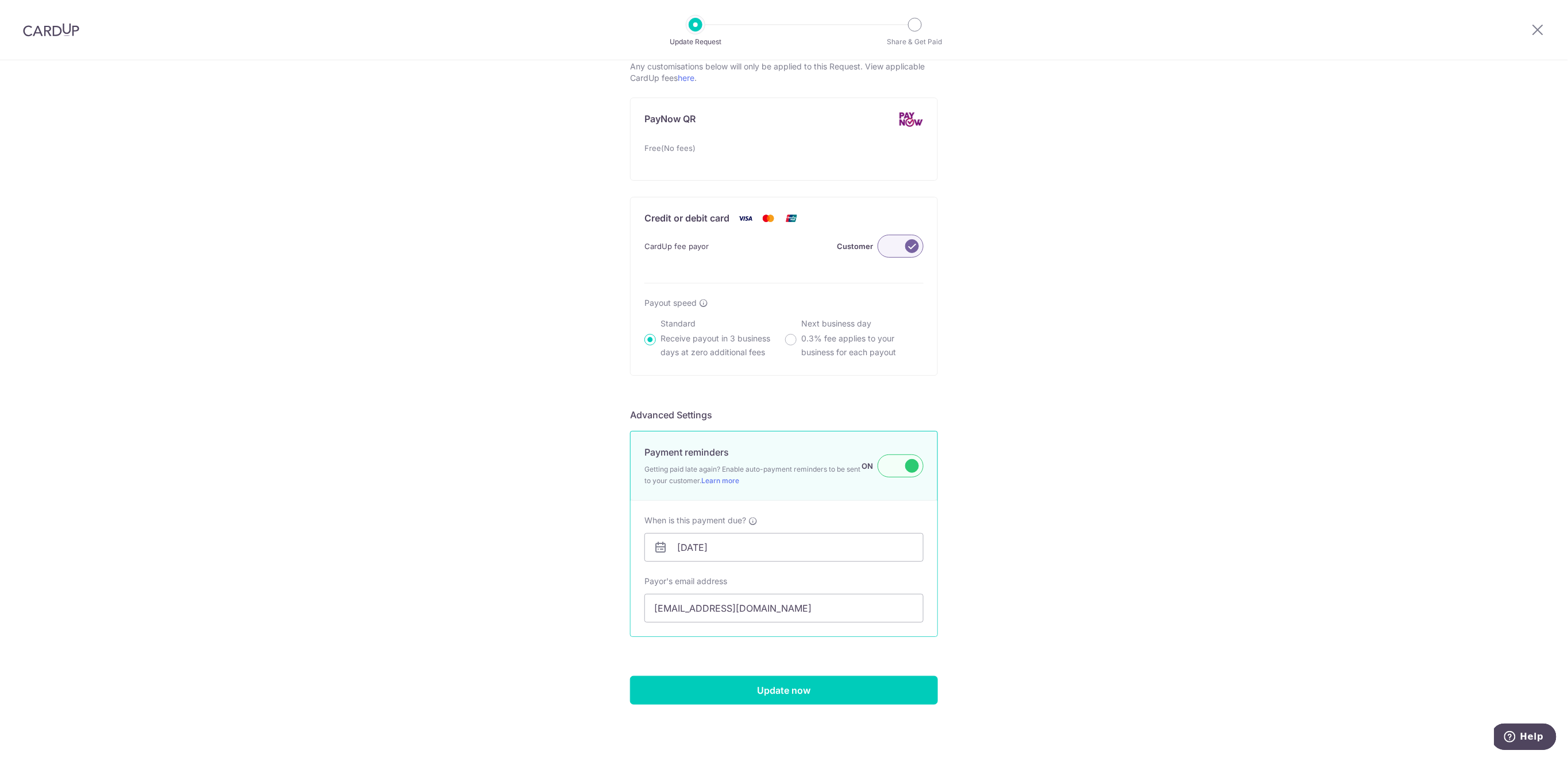
scroll to position [657, 0]
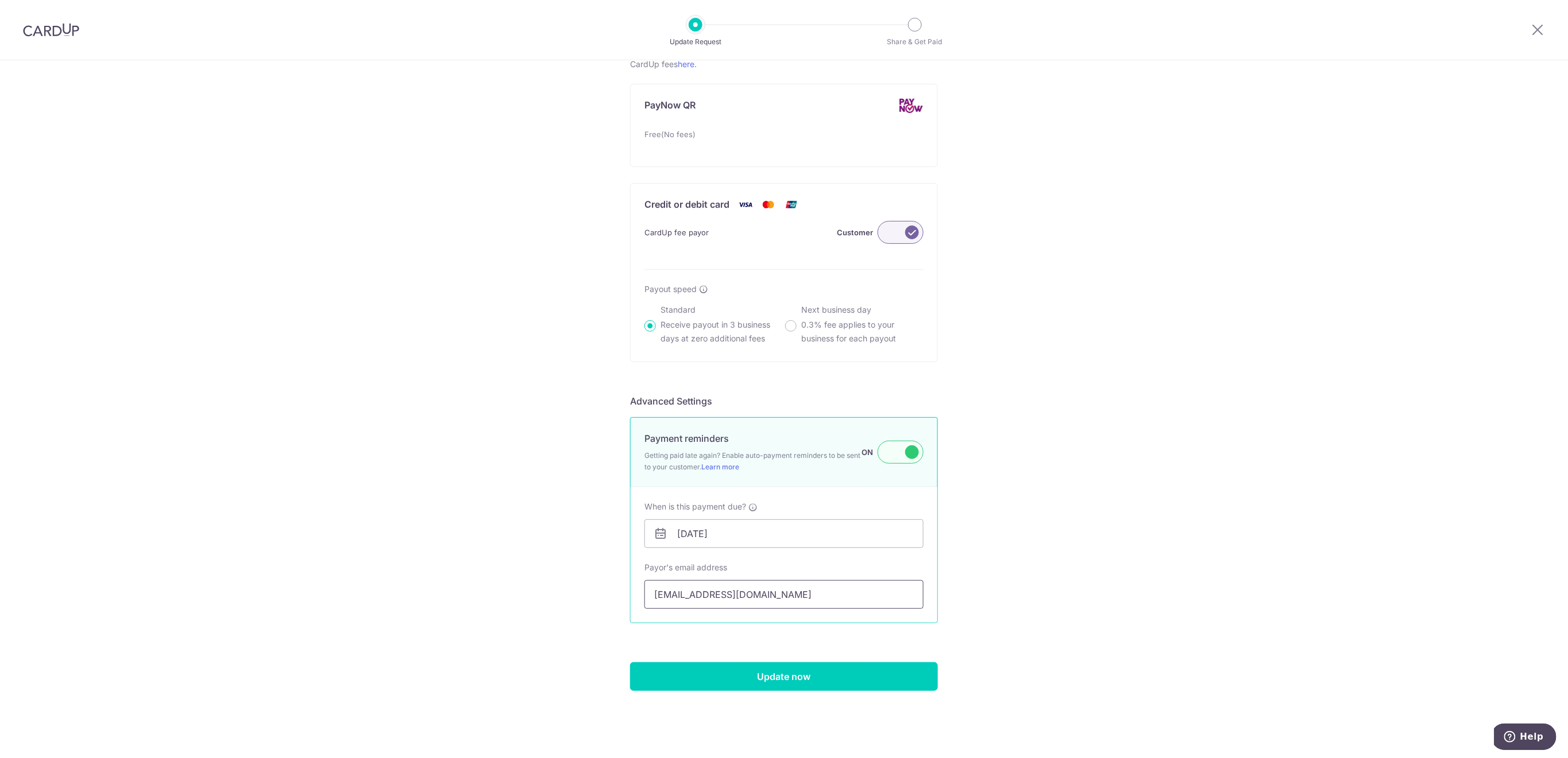
type input "252.00"
drag, startPoint x: 809, startPoint y: 596, endPoint x: 607, endPoint y: 592, distance: 202.0
click at [607, 592] on div "Update Payment Request Who are you requesting this payment from? First Name Ary…" at bounding box center [784, 81] width 1568 height 1356
click at [793, 669] on input "Update now" at bounding box center [784, 677] width 308 height 29
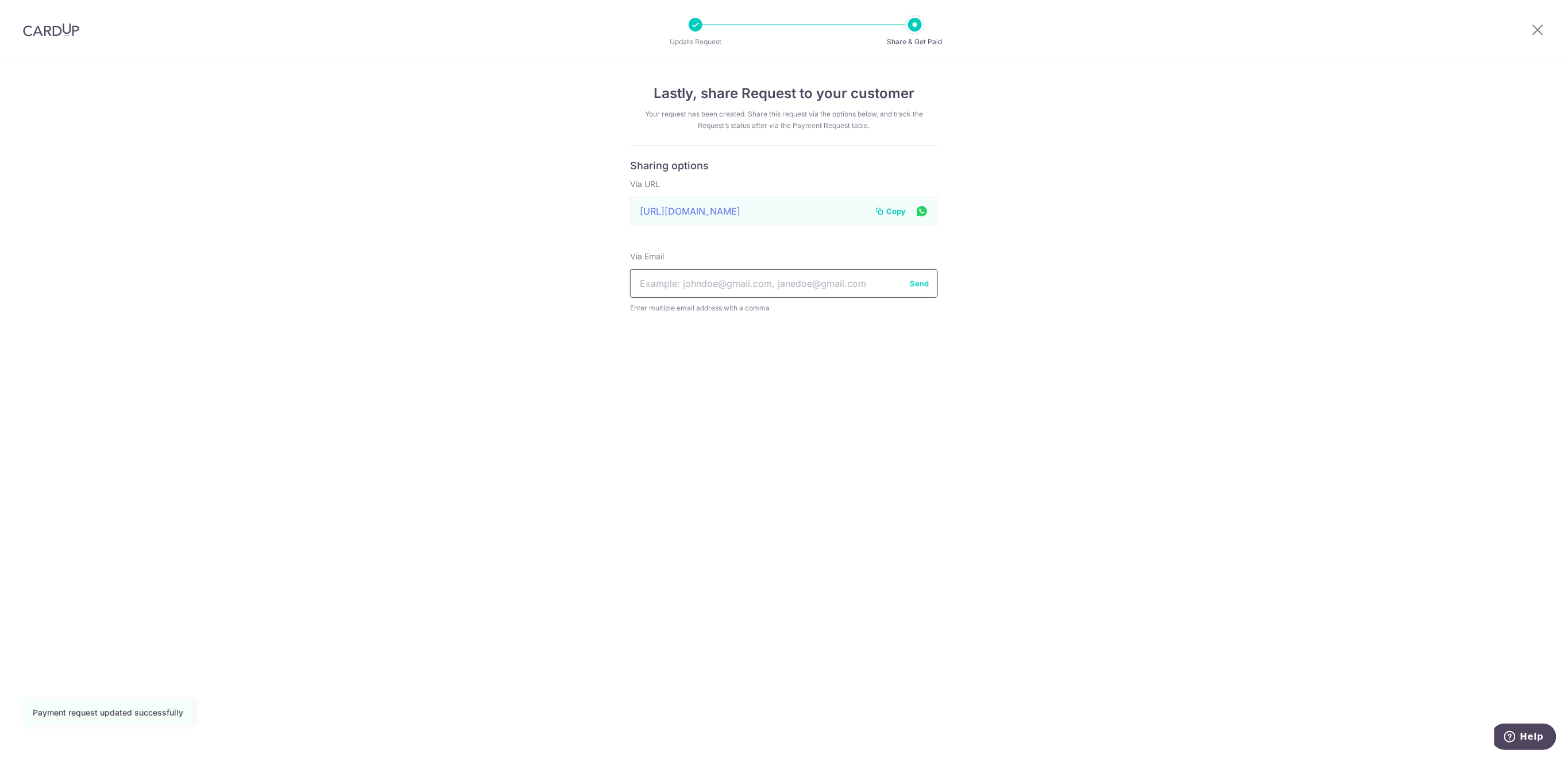
click at [764, 284] on input "text" at bounding box center [784, 284] width 308 height 29
paste input "melissaext@gmail.com"
type input "melissaext@gmail.com"
click at [921, 287] on button "Send" at bounding box center [919, 283] width 19 height 12
click at [897, 212] on span "Copy" at bounding box center [895, 211] width 20 height 12
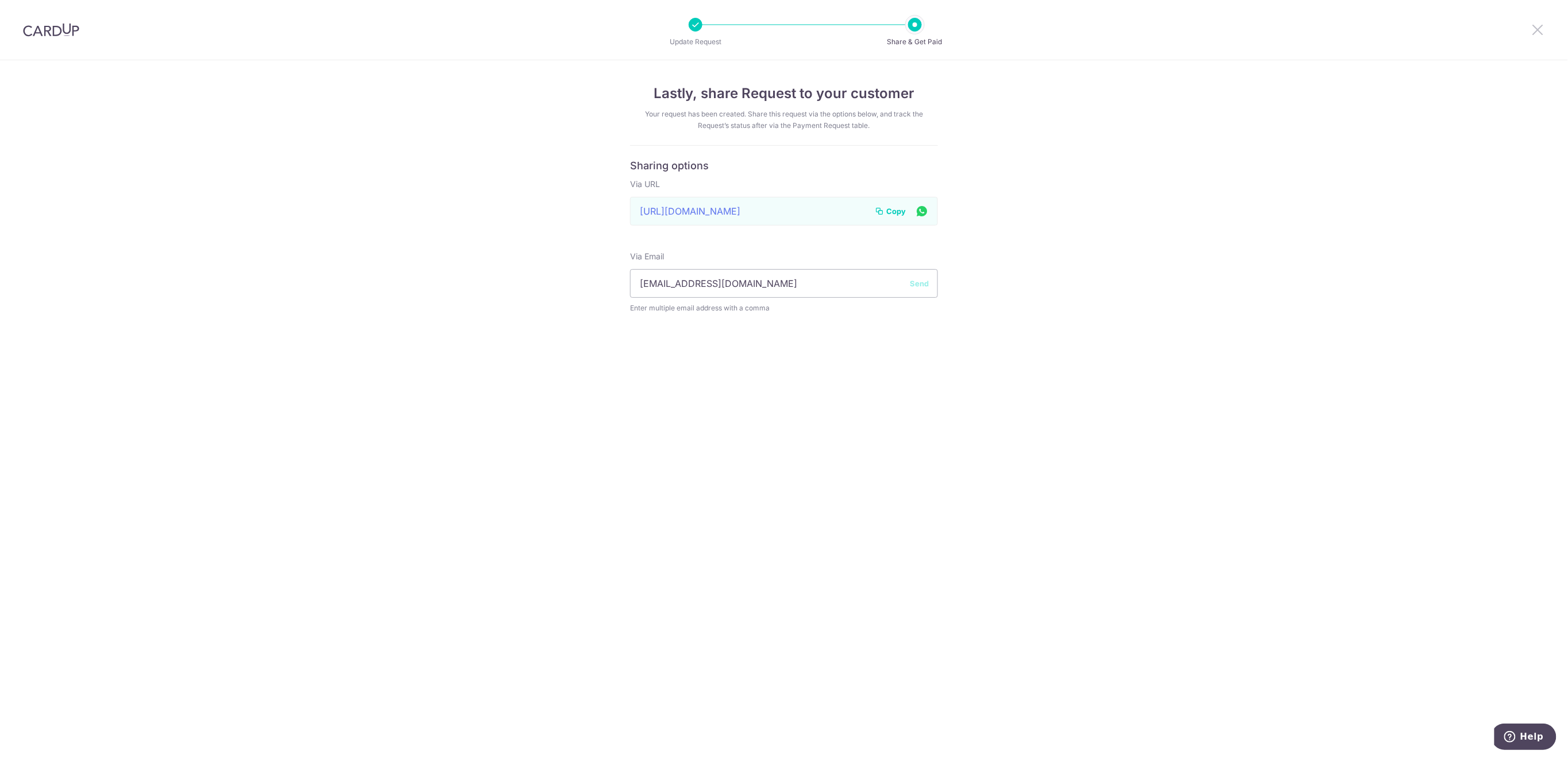
click at [1540, 26] on icon at bounding box center [1538, 30] width 13 height 14
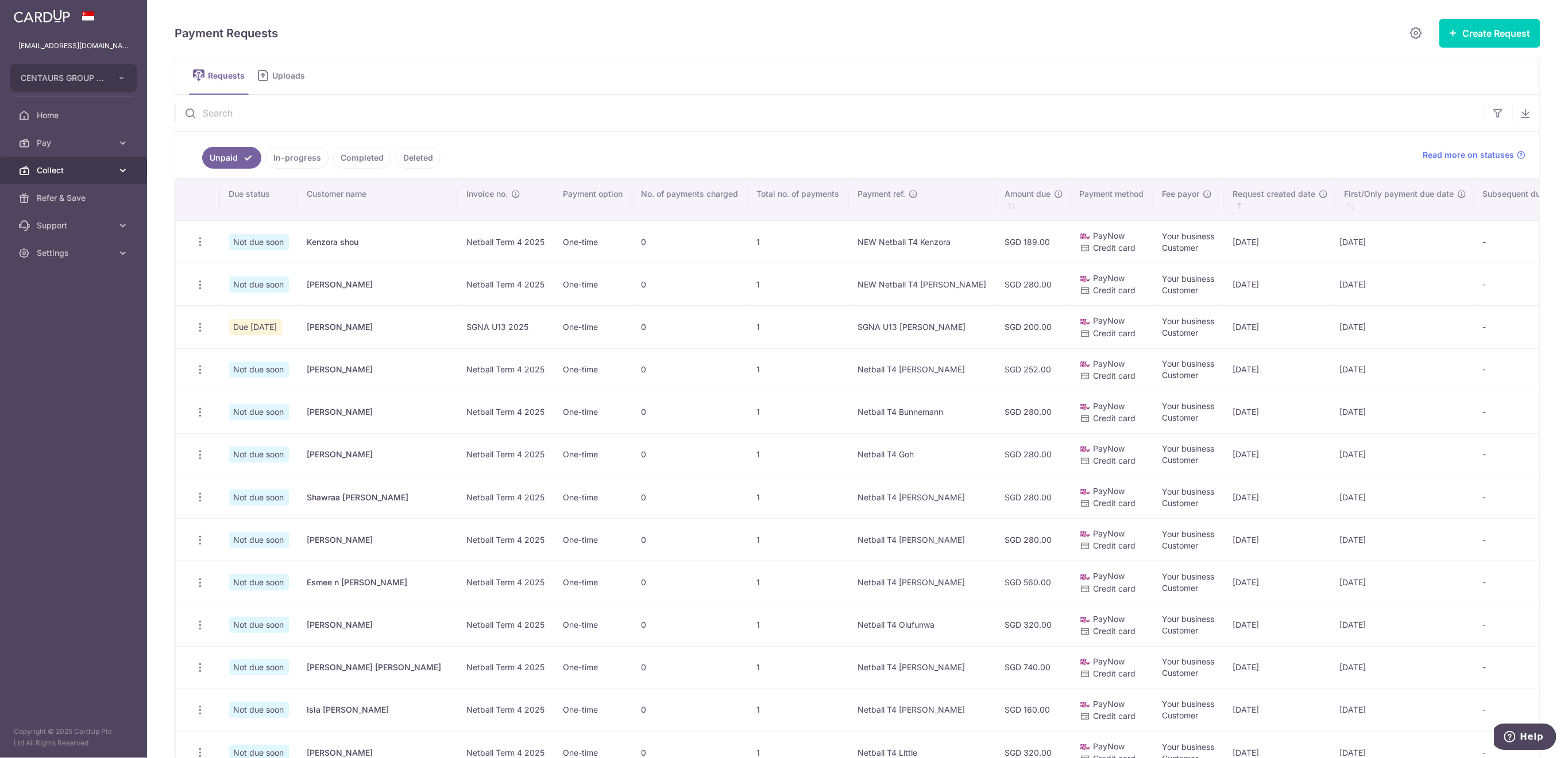
click at [50, 172] on span "Collect" at bounding box center [74, 170] width 76 height 12
click at [52, 192] on span "Dashboard" at bounding box center [74, 198] width 76 height 12
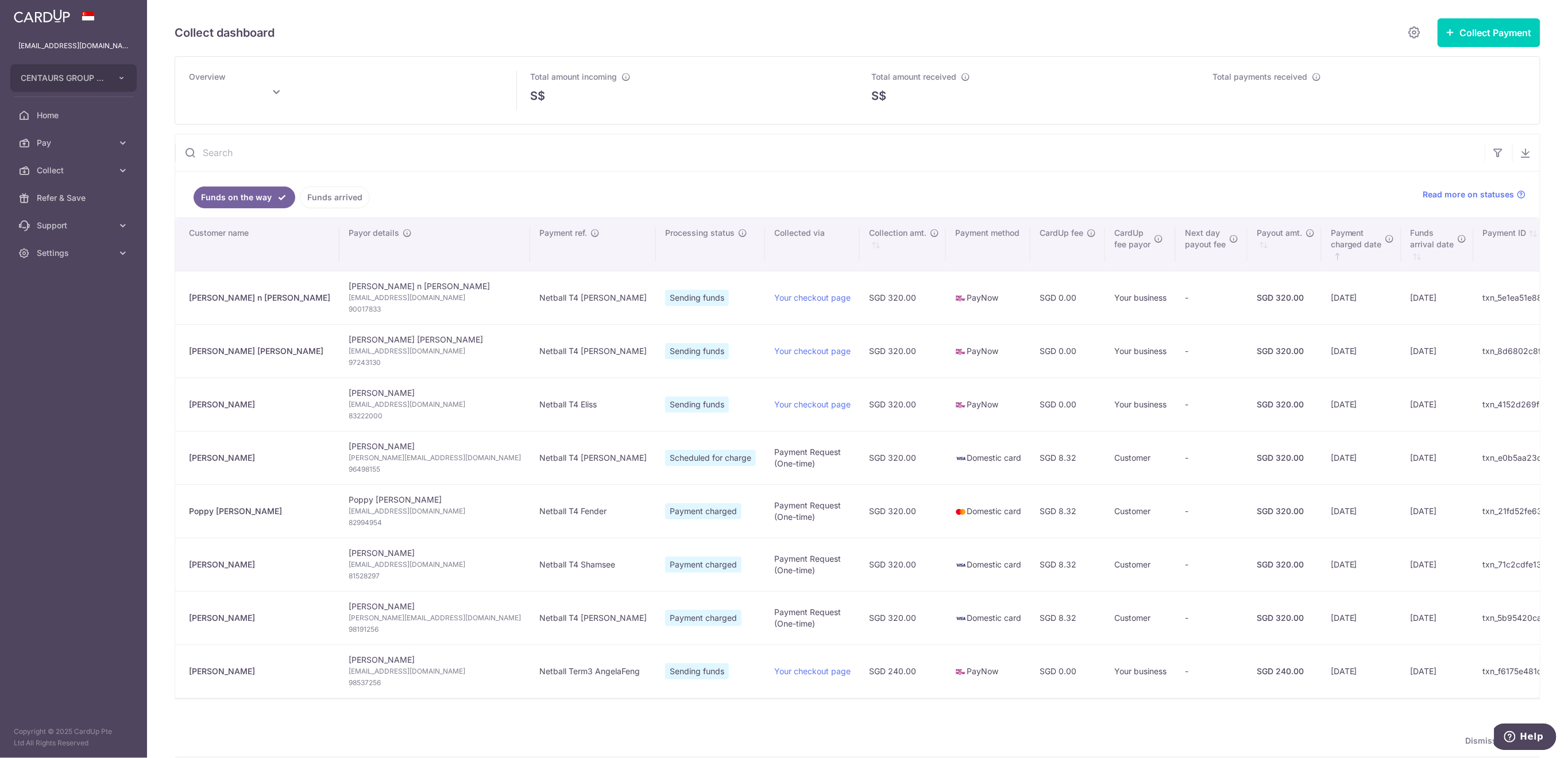
type input "October 2025"
click at [338, 190] on link "Funds arrived" at bounding box center [335, 197] width 70 height 21
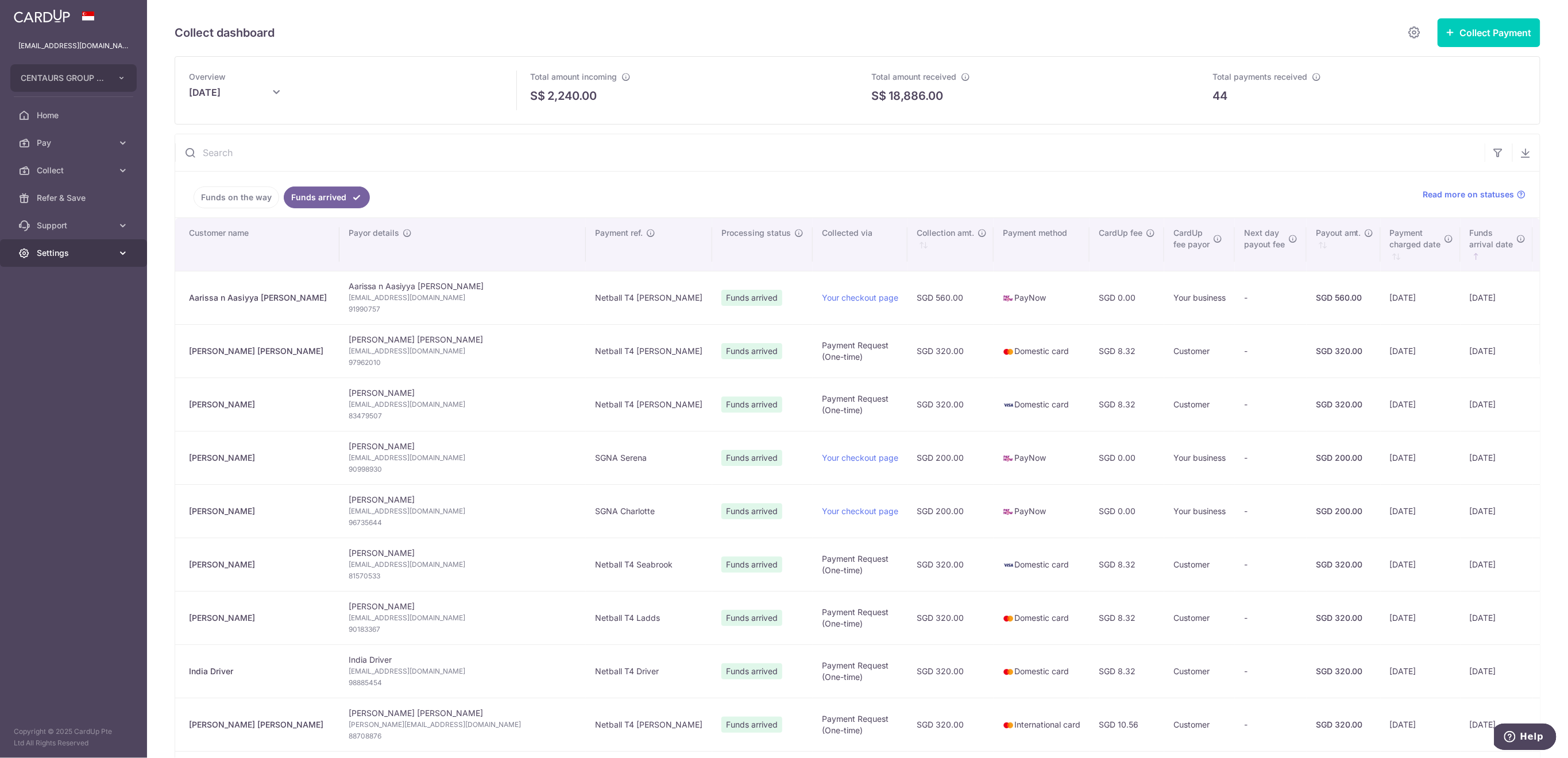
click at [76, 247] on span "Settings" at bounding box center [74, 252] width 76 height 12
click at [79, 311] on span "Logout" at bounding box center [74, 308] width 76 height 12
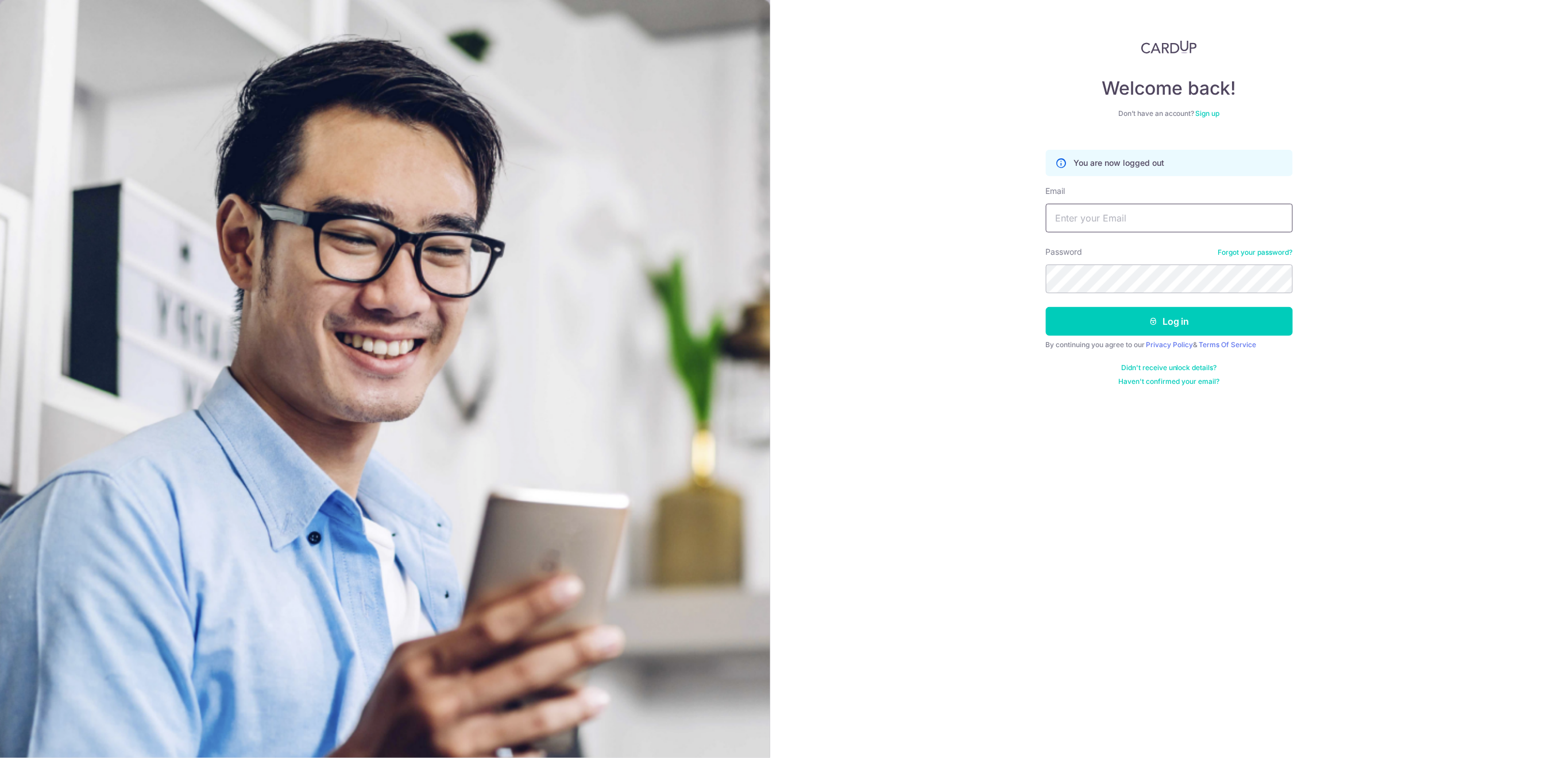
click at [1167, 206] on input "Email" at bounding box center [1170, 218] width 247 height 29
type input "[EMAIL_ADDRESS][DOMAIN_NAME]"
click at [1126, 327] on button "Log in" at bounding box center [1170, 321] width 247 height 29
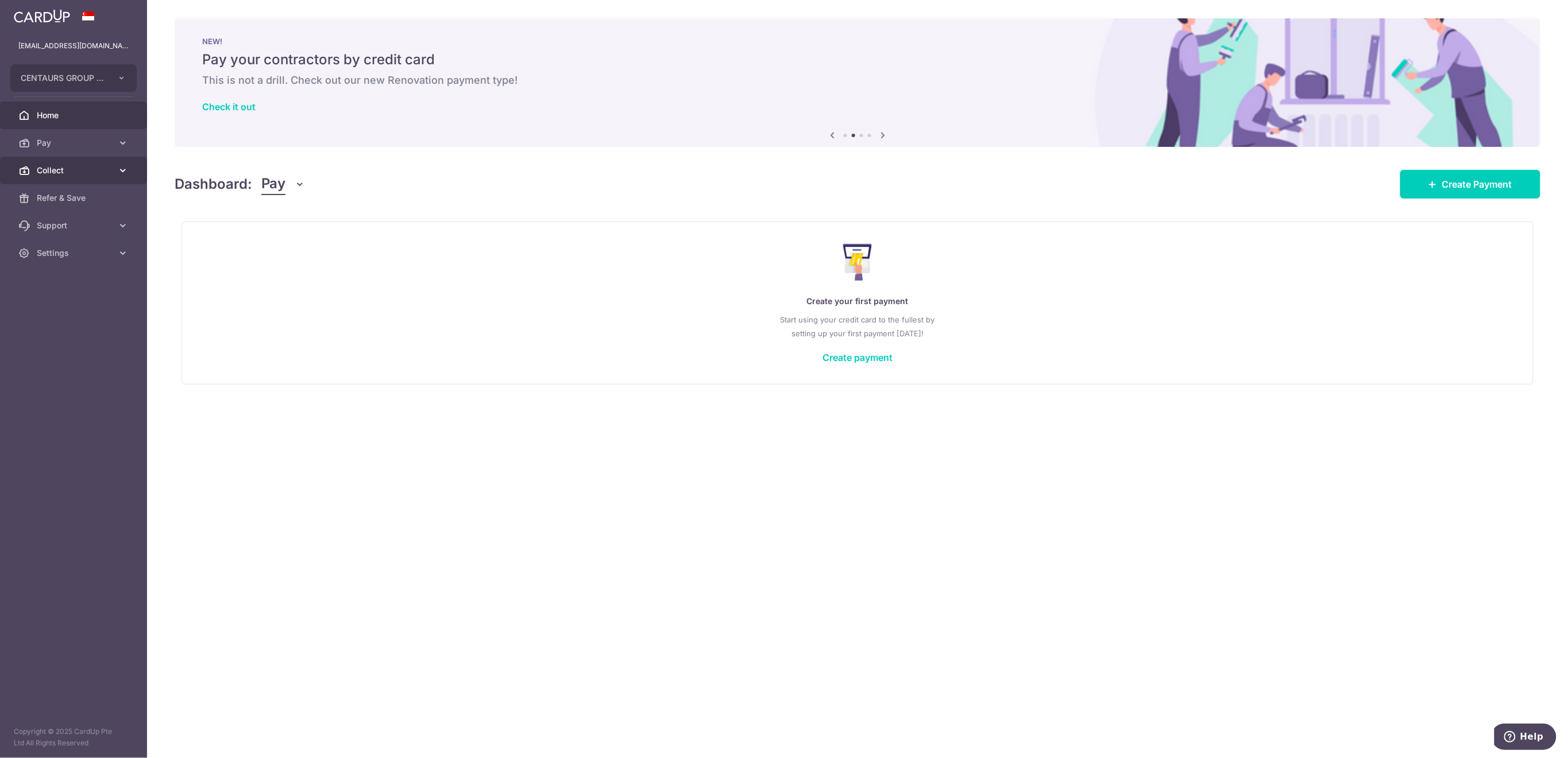
click at [59, 172] on span "Collect" at bounding box center [74, 170] width 76 height 12
click at [73, 255] on span "Payment Requests" at bounding box center [74, 252] width 76 height 12
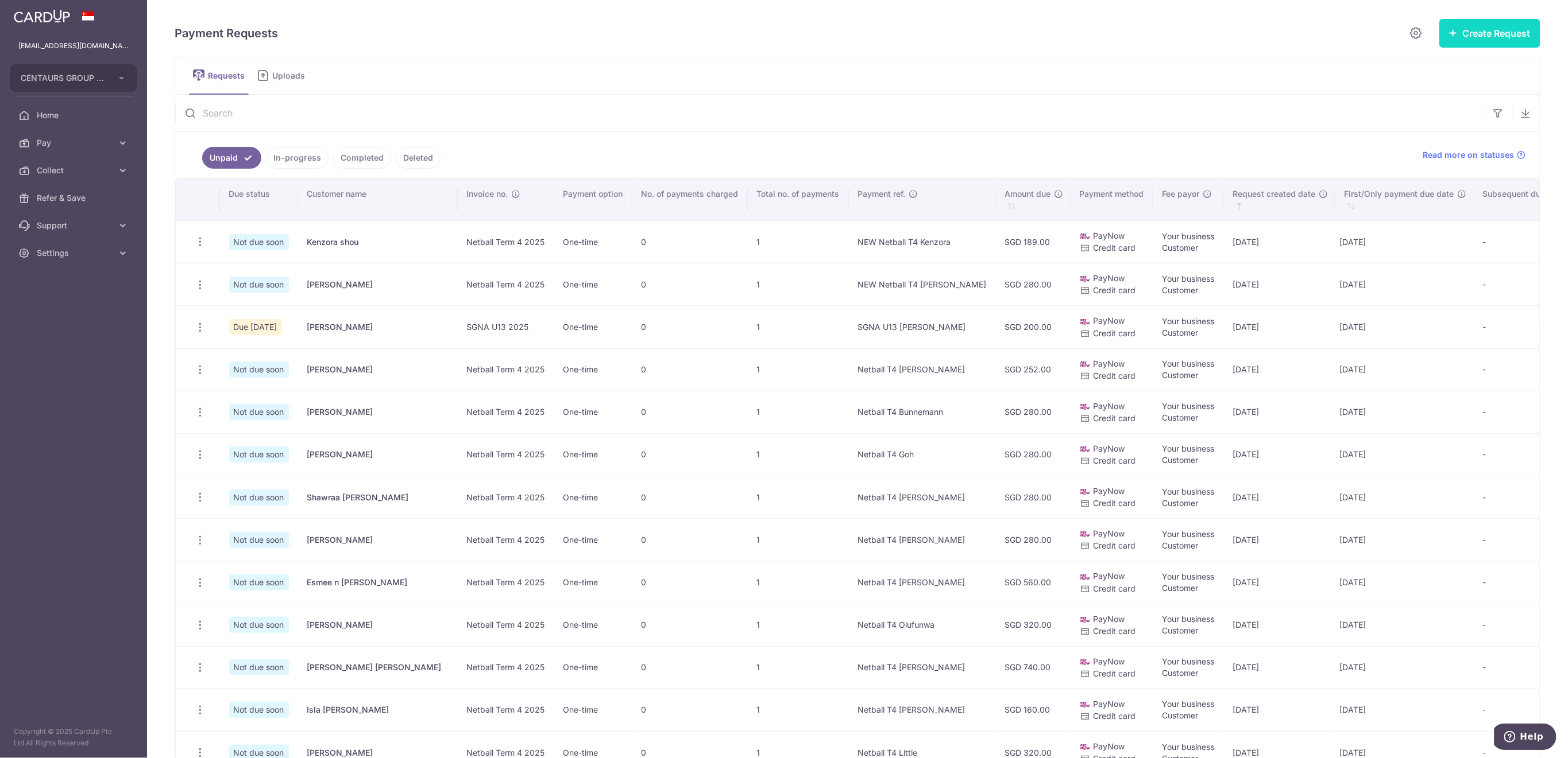
click at [1449, 33] on icon "button" at bounding box center [1453, 32] width 9 height 9
click at [1432, 66] on span "Single Request" at bounding box center [1471, 68] width 118 height 13
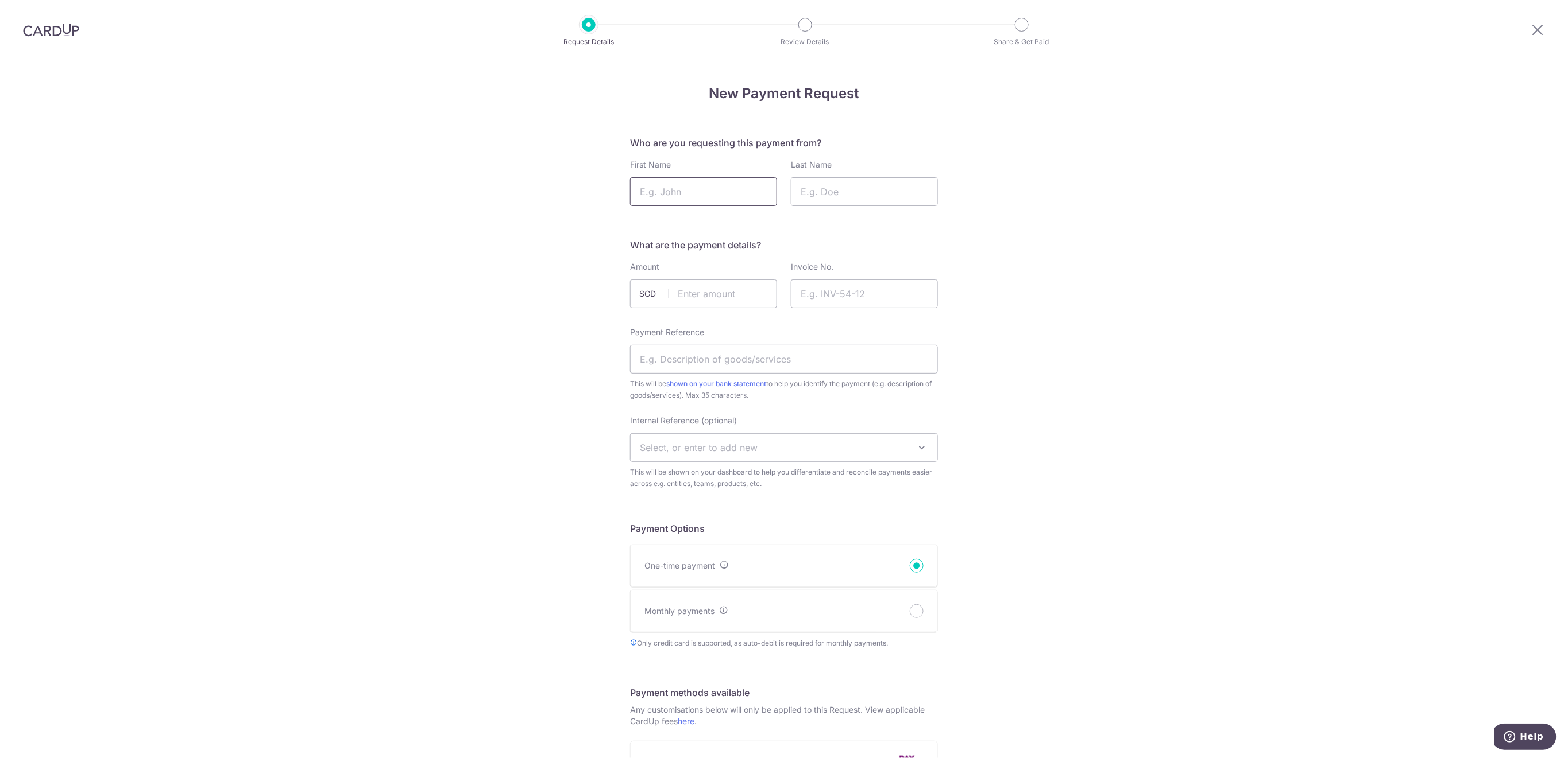
click at [714, 184] on input "First Name" at bounding box center [703, 192] width 147 height 29
type input "Rizelle"
click at [877, 186] on input "Last Name" at bounding box center [864, 192] width 147 height 29
type input "Soh"
click at [717, 297] on input "text" at bounding box center [703, 294] width 147 height 29
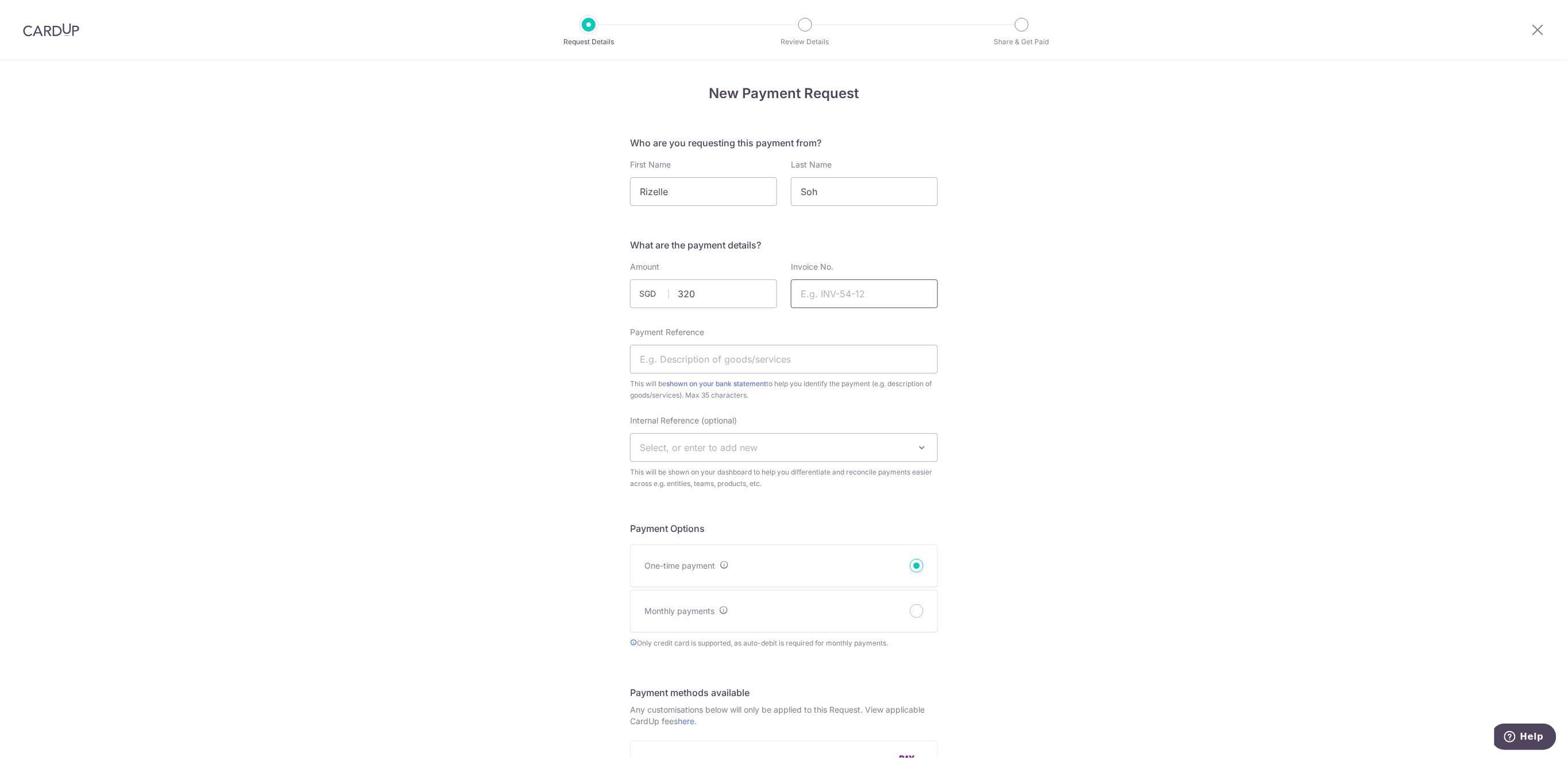
type input "320.00"
click at [922, 297] on input "Invoice No." at bounding box center [864, 294] width 147 height 29
type input "Netball Term 4 2025"
click at [887, 350] on input "Payment Reference" at bounding box center [784, 359] width 308 height 29
type input "NEW Netball T4 Rizelle"
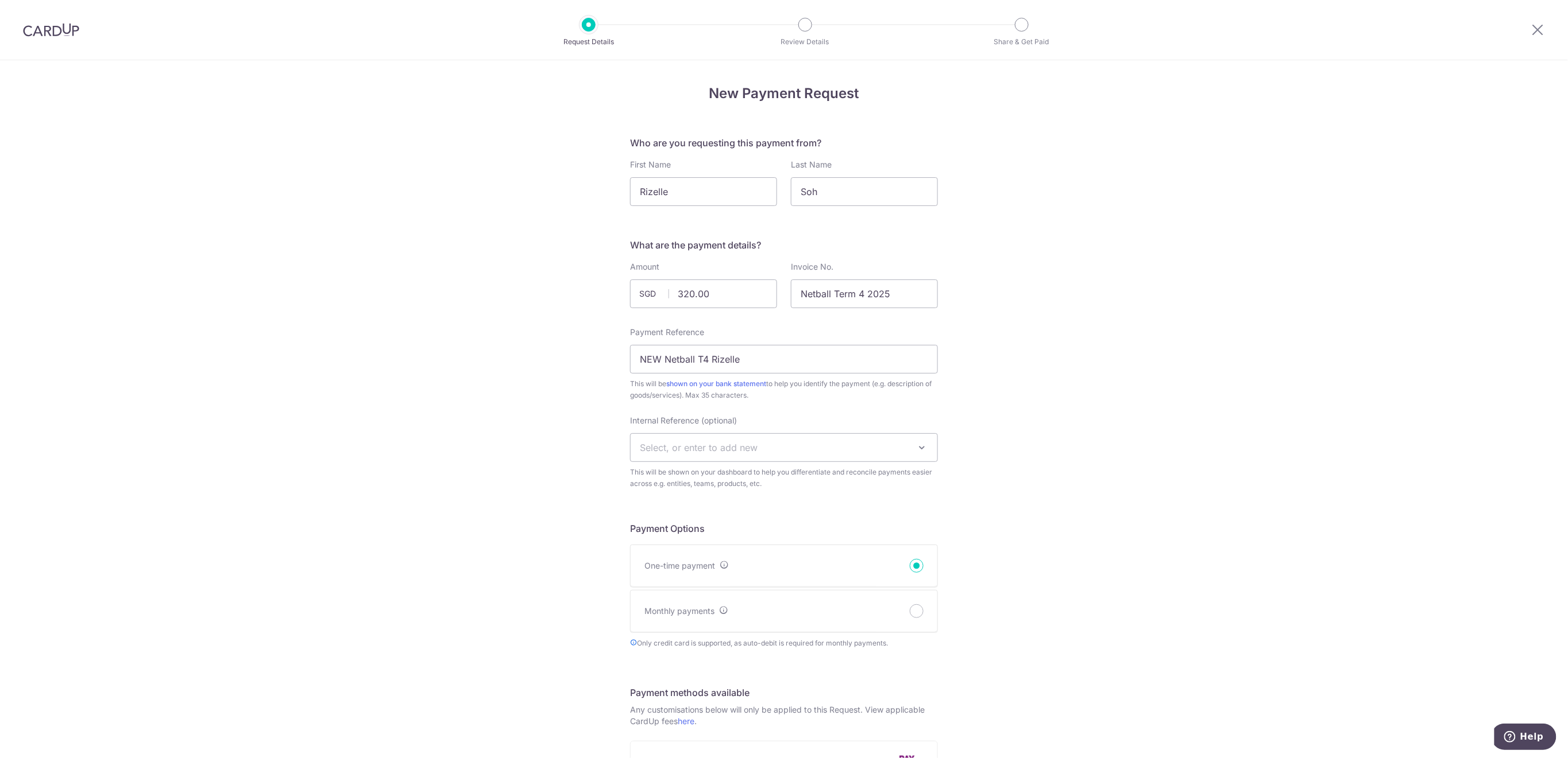
click at [849, 438] on span "Select, or enter to add new" at bounding box center [784, 447] width 306 height 28
type input "U14"
select select "u14"
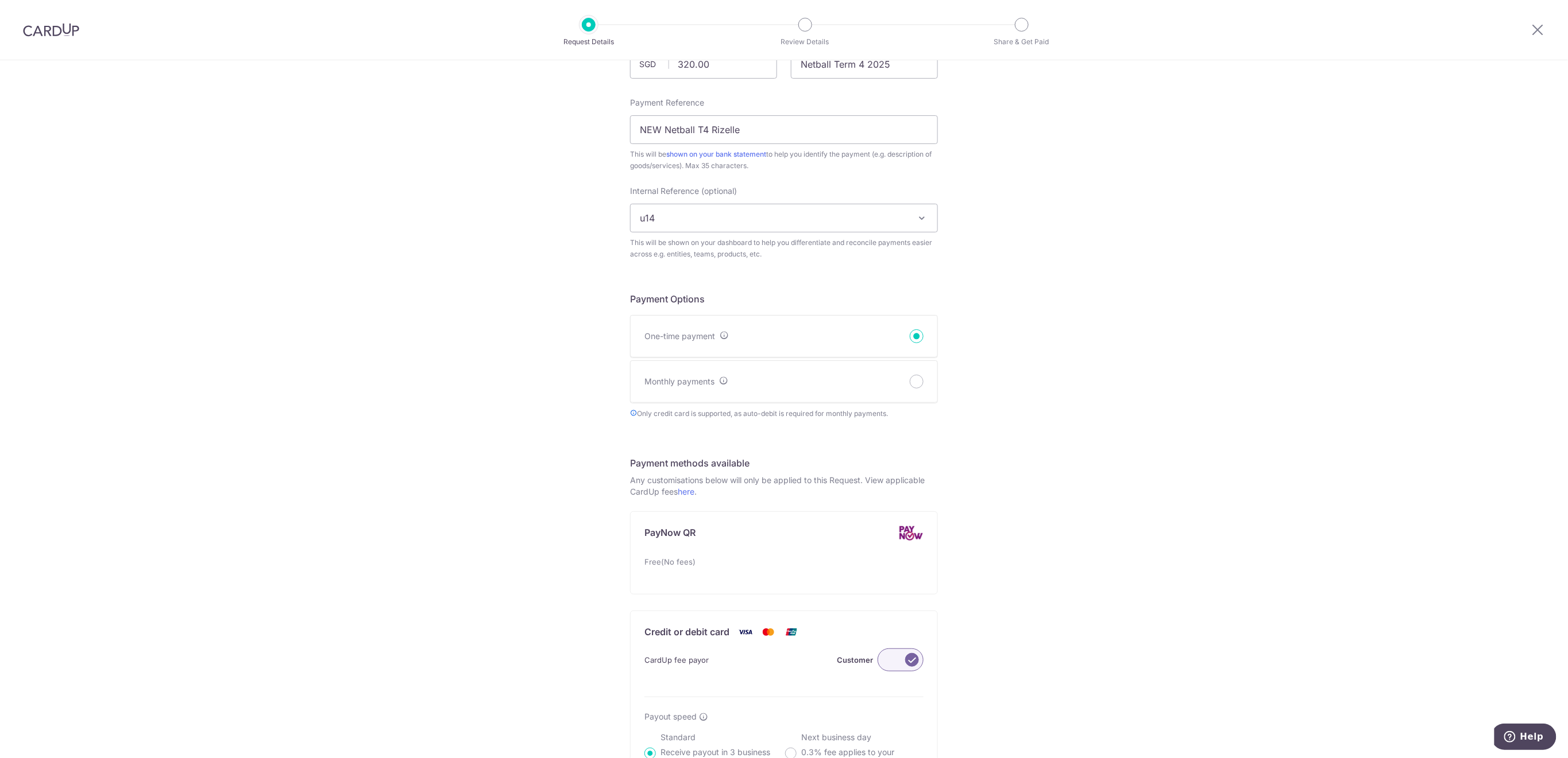
scroll to position [535, 0]
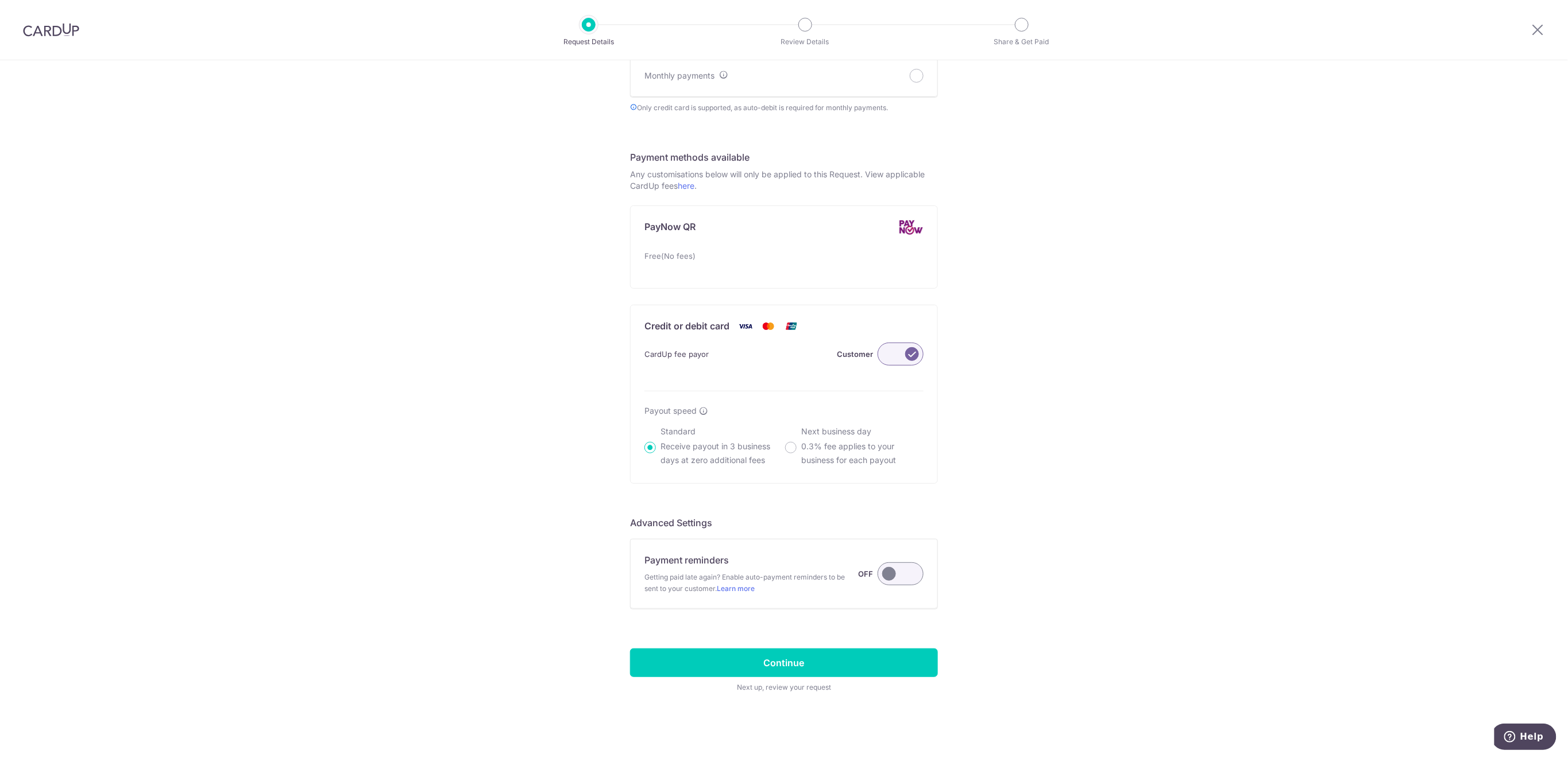
click at [903, 575] on label at bounding box center [900, 574] width 46 height 23
click at [0, 0] on input "Payment reminders Getting paid late again? Enable auto-payment reminders to be …" at bounding box center [0, 0] width 0 height 0
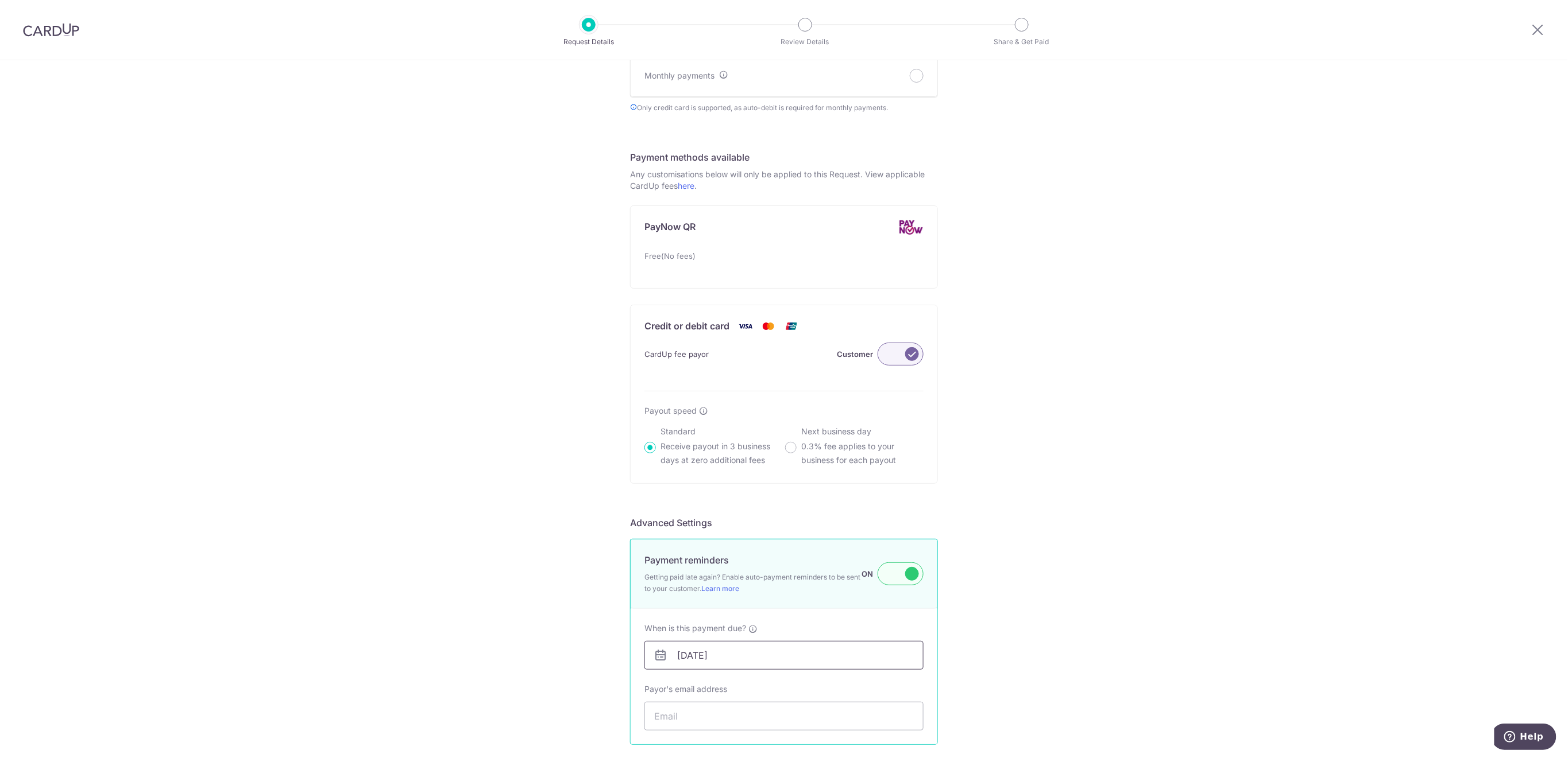
click at [768, 658] on input "11/10/2025" at bounding box center [784, 655] width 279 height 29
click at [735, 583] on link "15" at bounding box center [733, 578] width 19 height 19
type input "15/10/2025"
drag, startPoint x: 715, startPoint y: 720, endPoint x: 732, endPoint y: 694, distance: 31.1
click at [715, 719] on input "Payor's email address" at bounding box center [784, 716] width 279 height 29
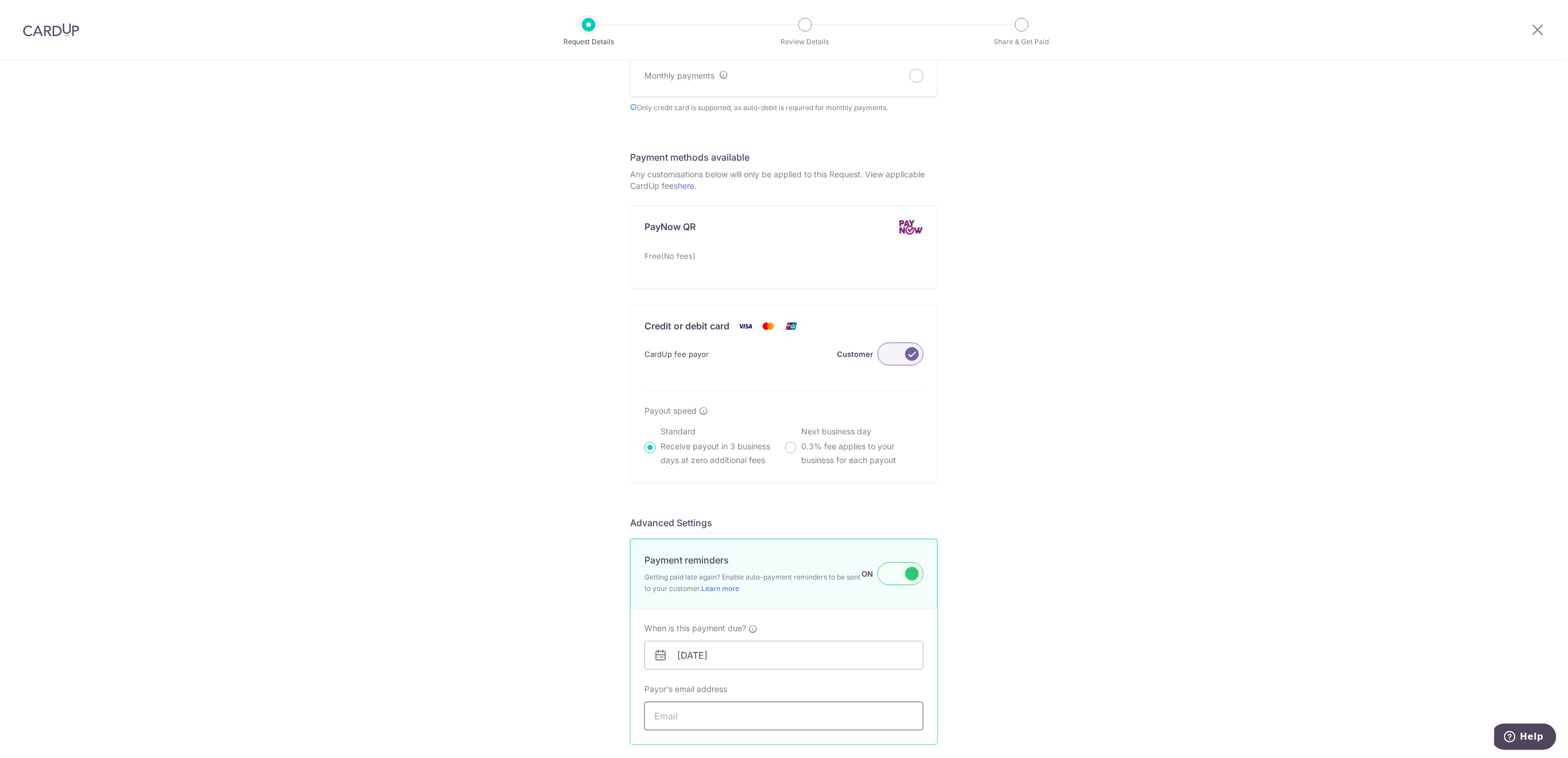
click at [691, 711] on input "Payor's email address" at bounding box center [784, 716] width 279 height 29
paste input "Sharonlin.9090@gmail.com"
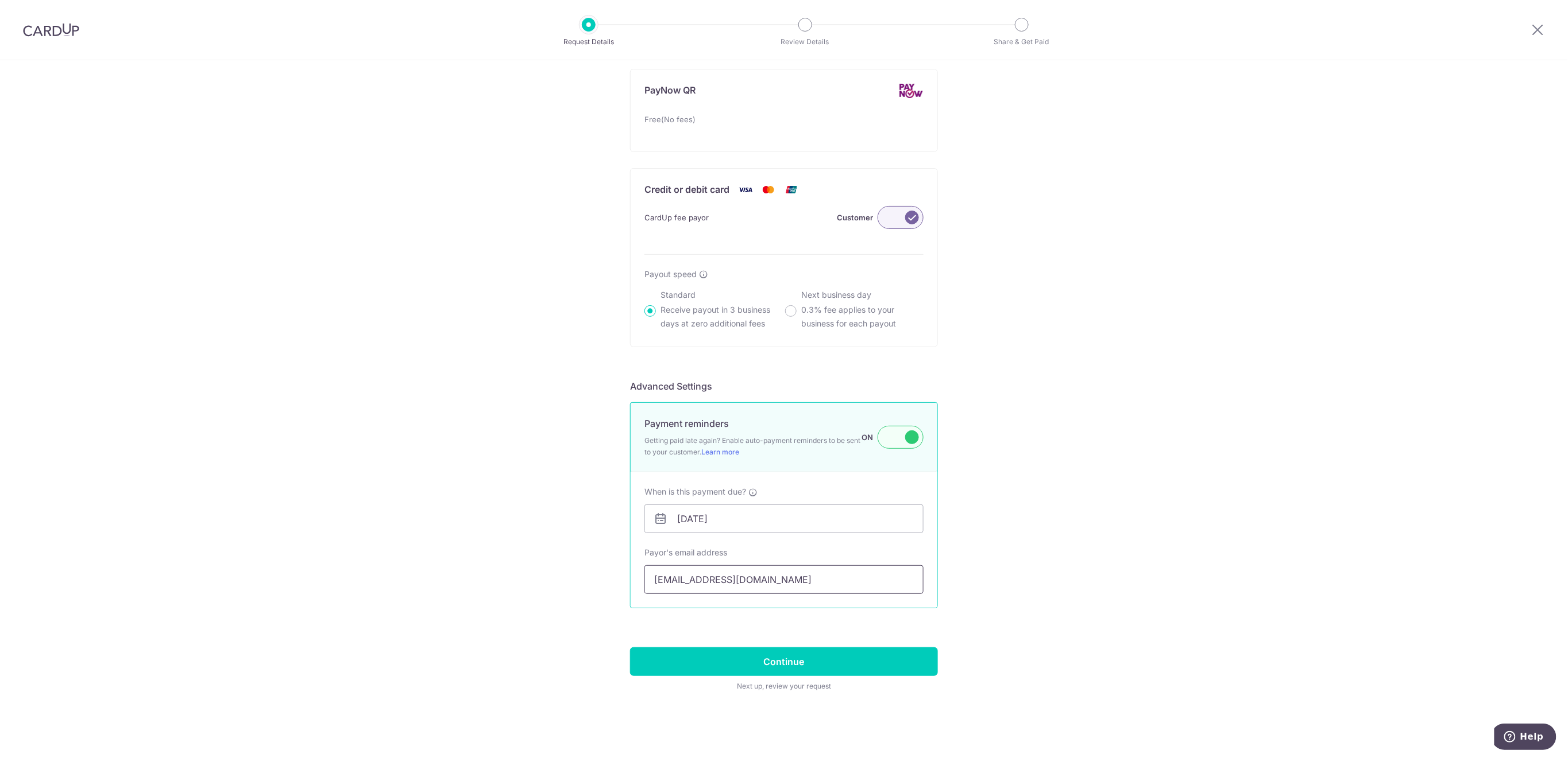
scroll to position [674, 0]
type input "Sharonlin.9090@gmail.com"
click at [877, 656] on input "Continue" at bounding box center [784, 660] width 308 height 29
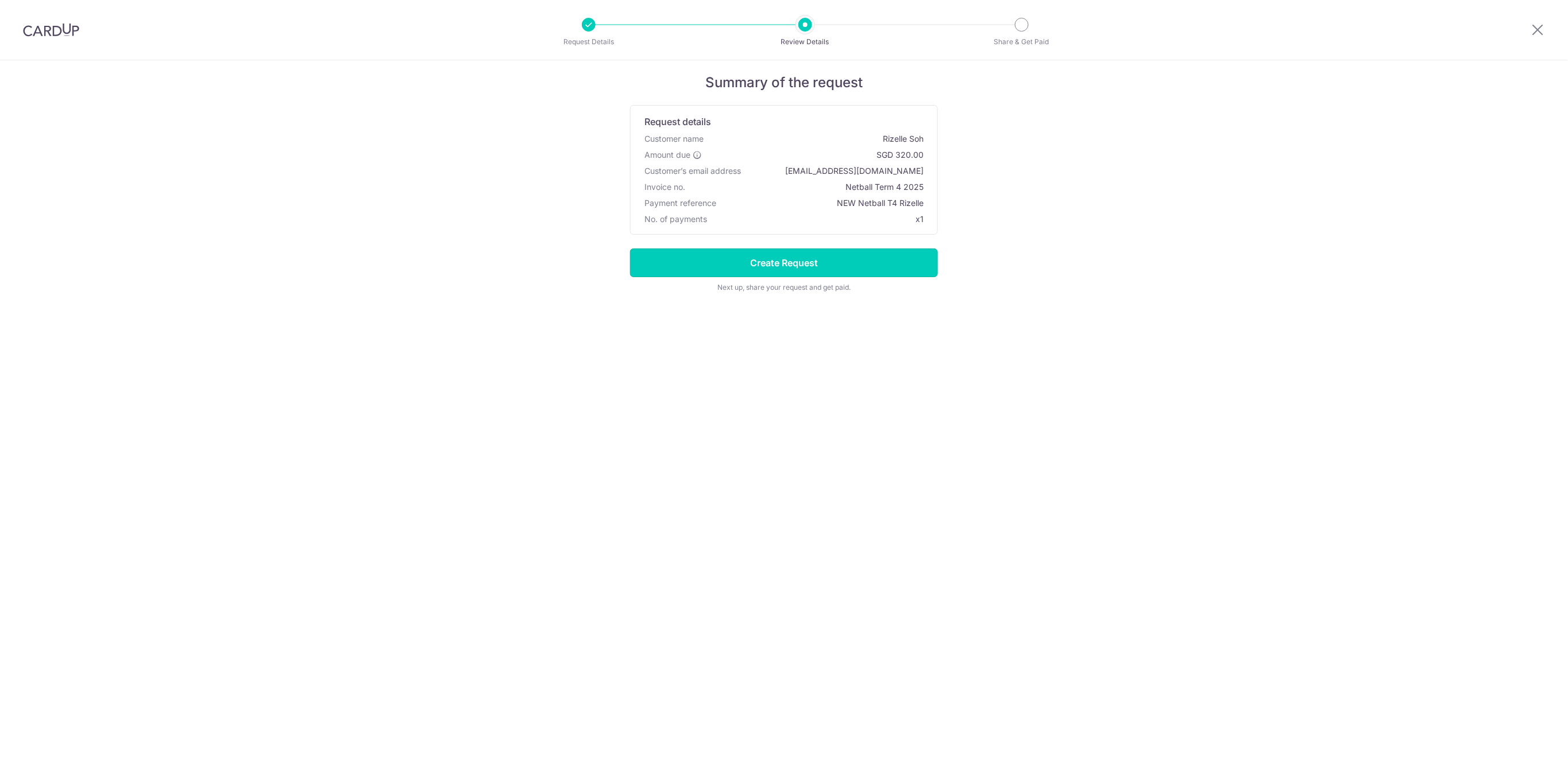
click at [796, 263] on input "Create Request" at bounding box center [784, 263] width 308 height 29
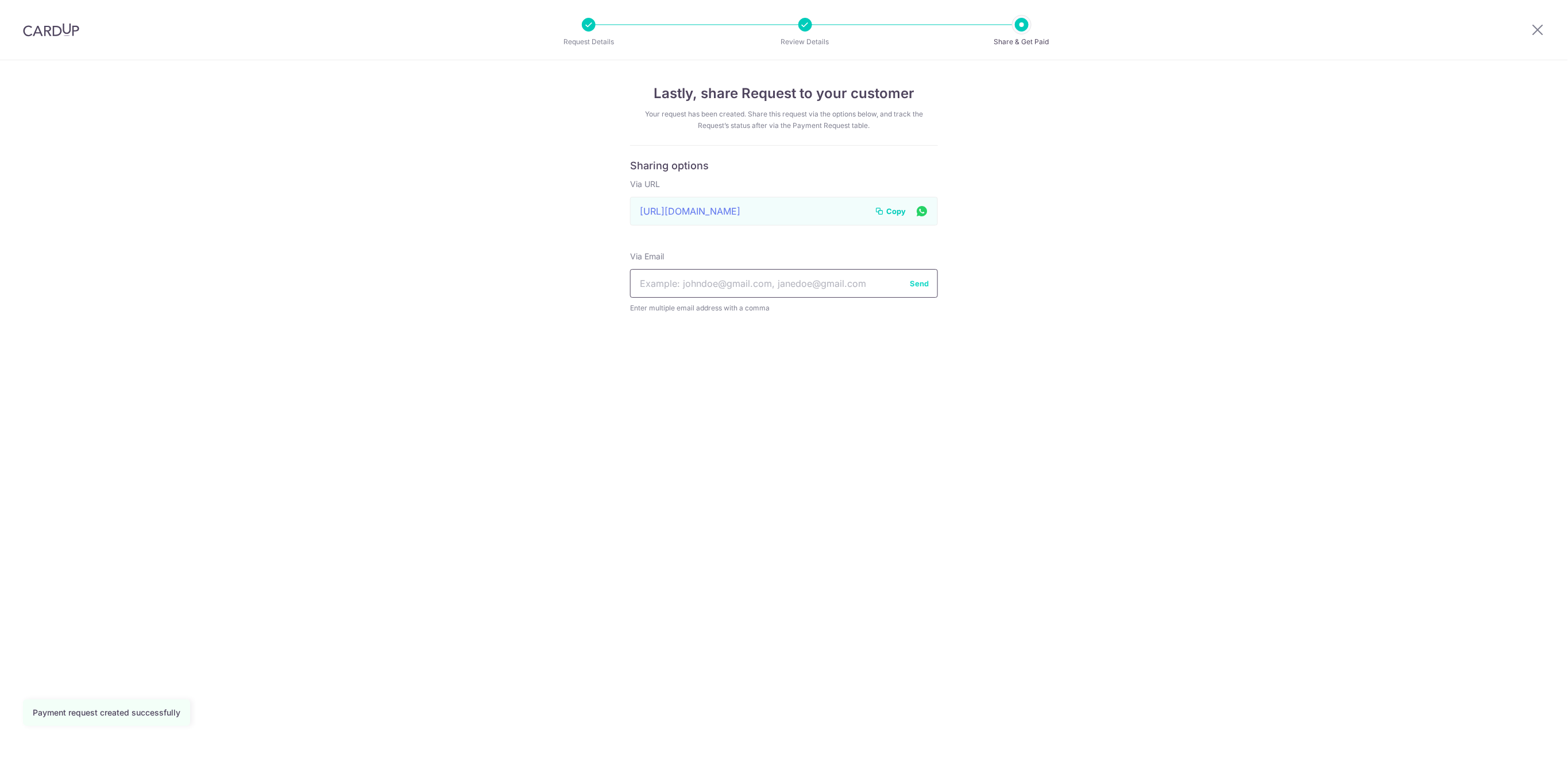
click at [764, 285] on input "text" at bounding box center [784, 284] width 308 height 29
paste input "Sharonlin.9090@gmail.com"
type input "Sharonlin.9090@gmail.com"
click at [914, 283] on button "Send" at bounding box center [919, 283] width 19 height 12
click at [926, 281] on button "Send" at bounding box center [919, 283] width 19 height 12
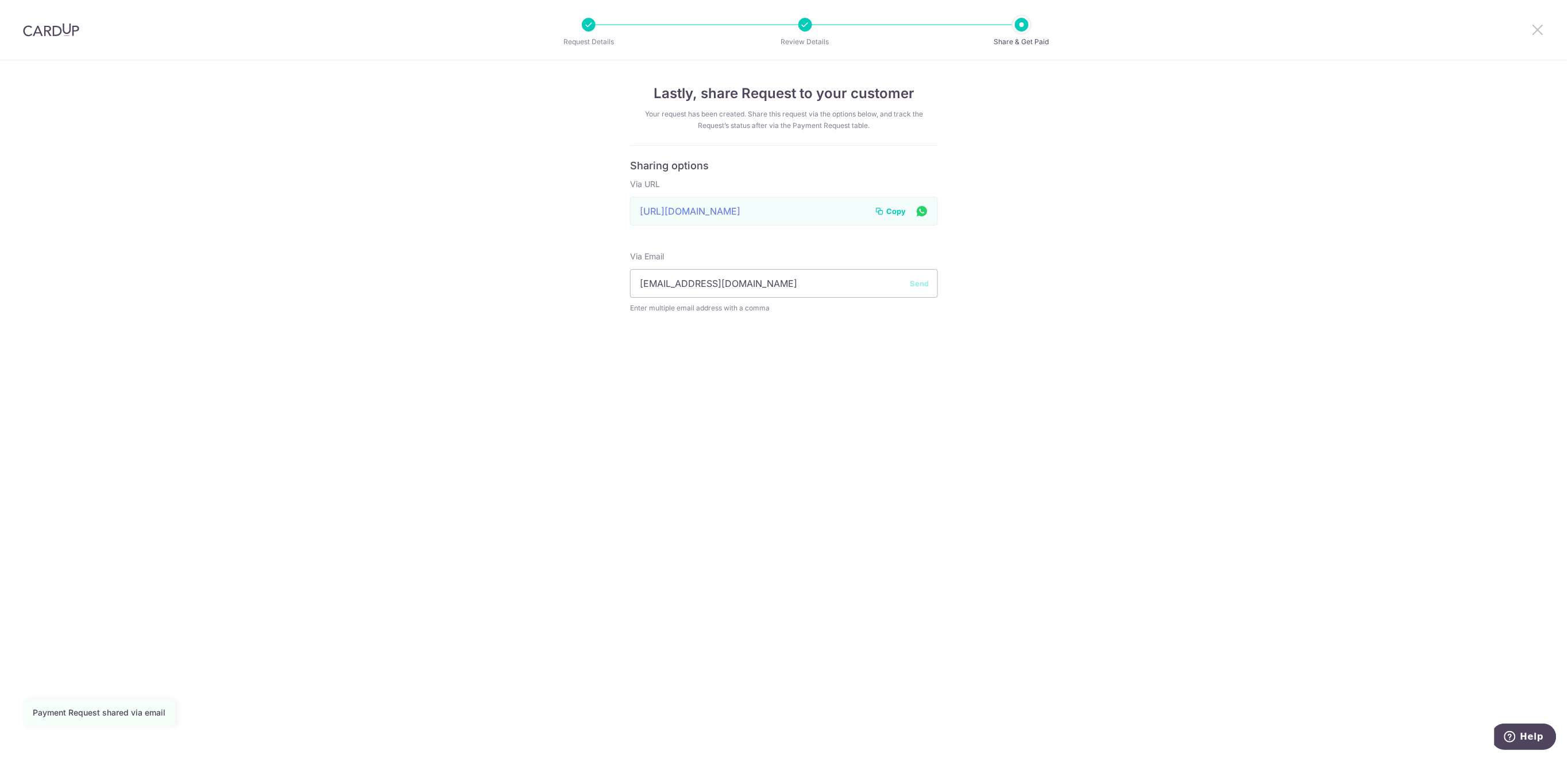
click at [1537, 33] on icon at bounding box center [1538, 30] width 13 height 14
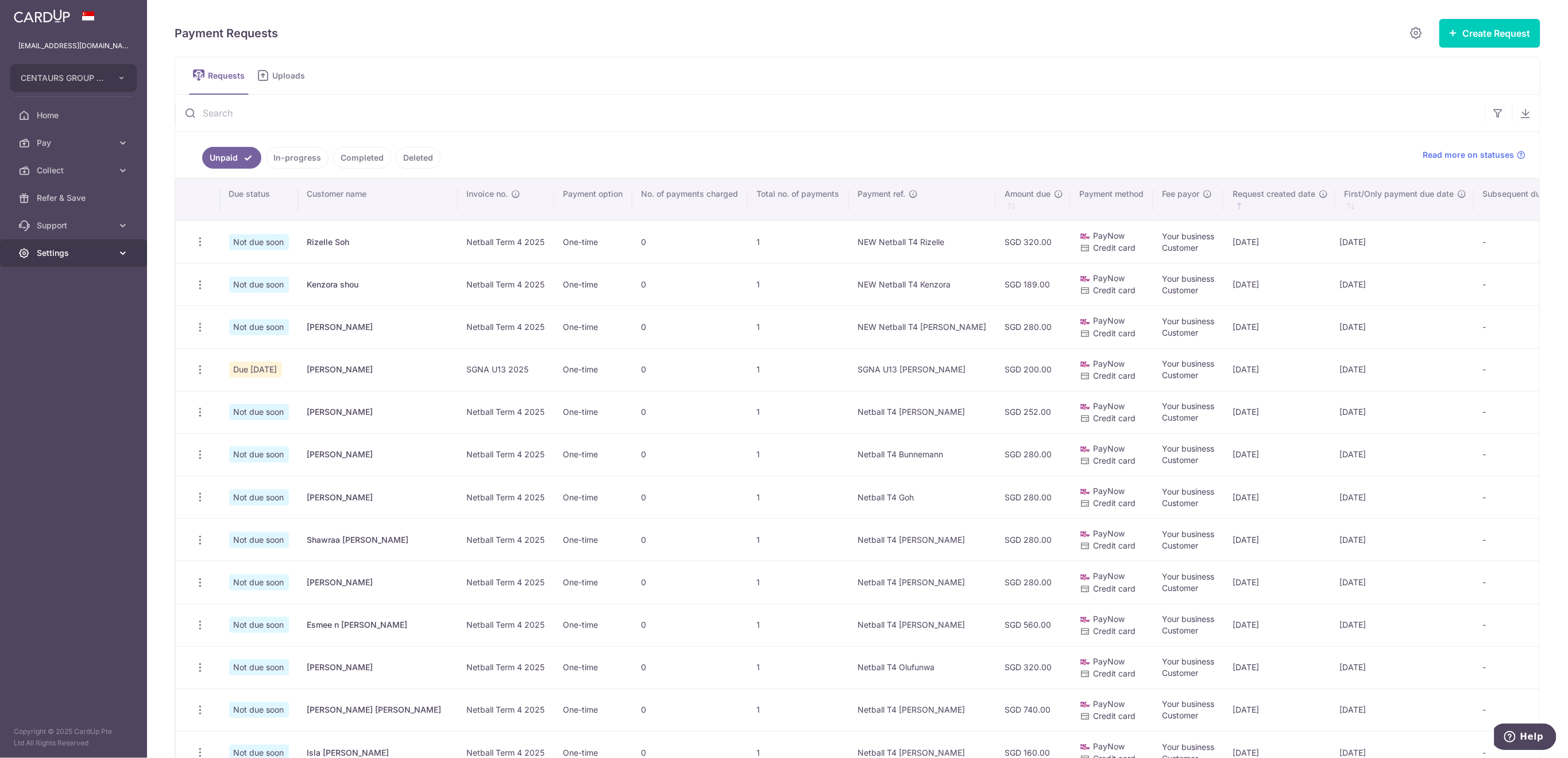
click at [66, 255] on span "Settings" at bounding box center [74, 252] width 76 height 12
click at [66, 308] on span "Logout" at bounding box center [74, 308] width 76 height 12
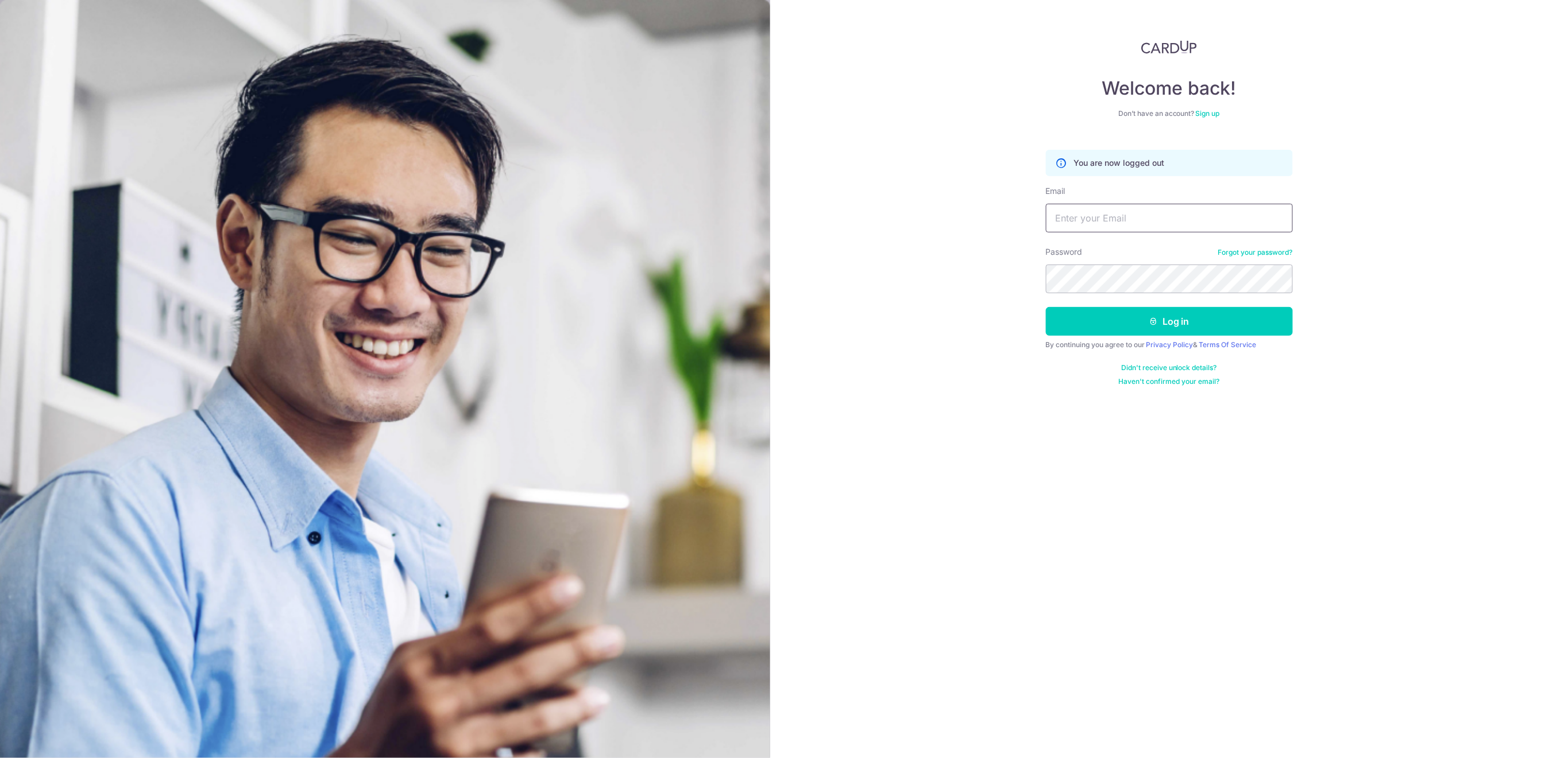
click at [1093, 225] on input "Email" at bounding box center [1170, 218] width 247 height 29
type input "[EMAIL_ADDRESS][DOMAIN_NAME]"
click at [1105, 321] on button "Log in" at bounding box center [1170, 321] width 247 height 29
